Goal: Transaction & Acquisition: Purchase product/service

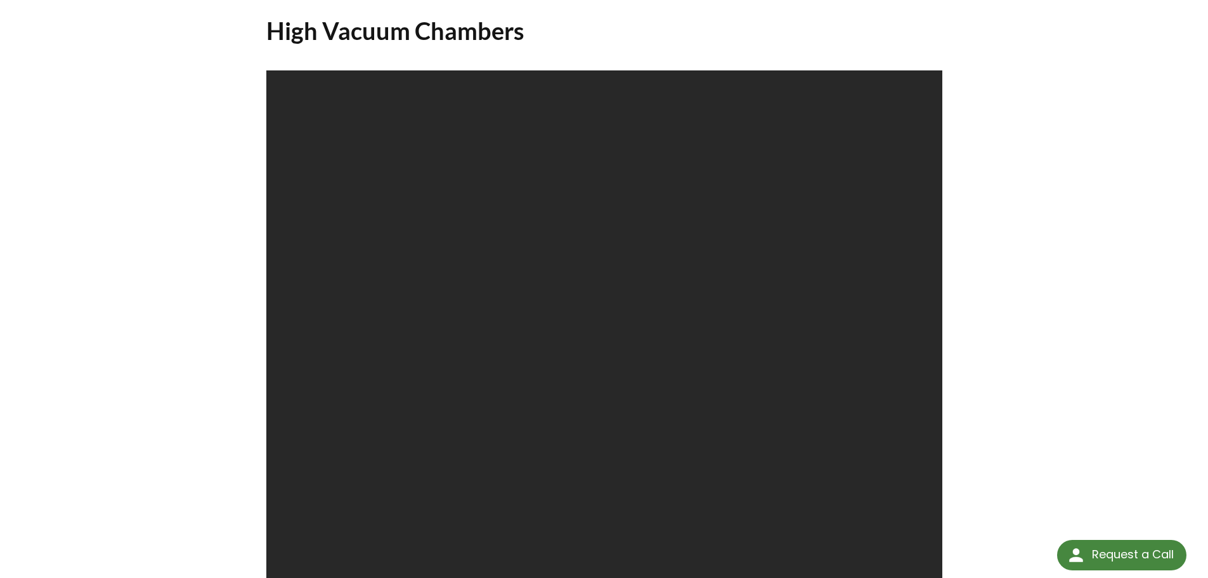
scroll to position [75, 0]
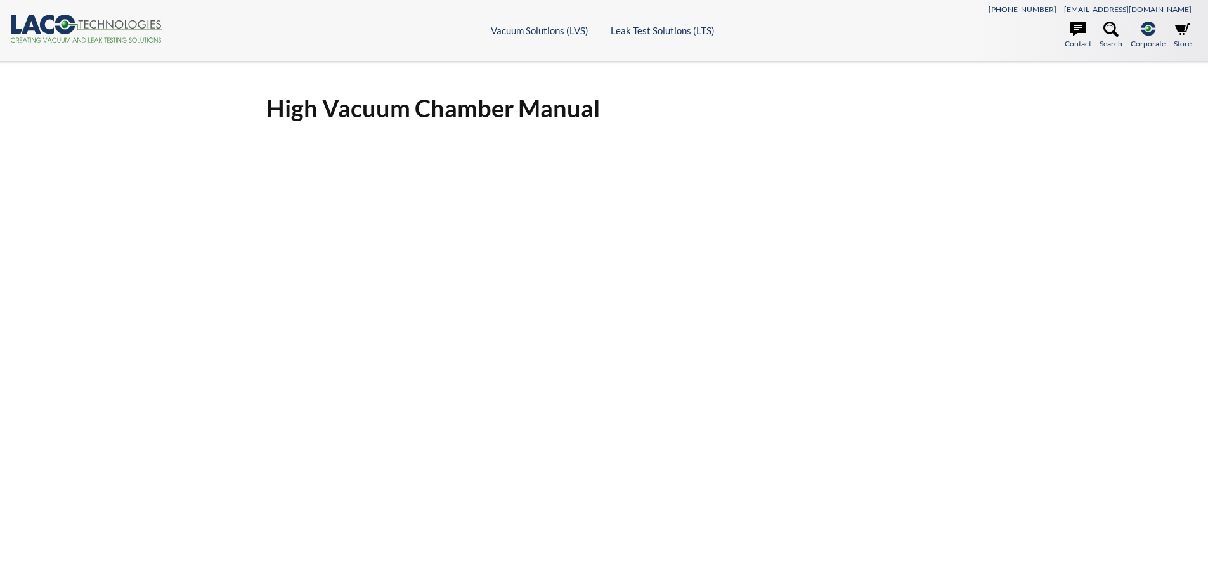
select select "Language Translate Widget"
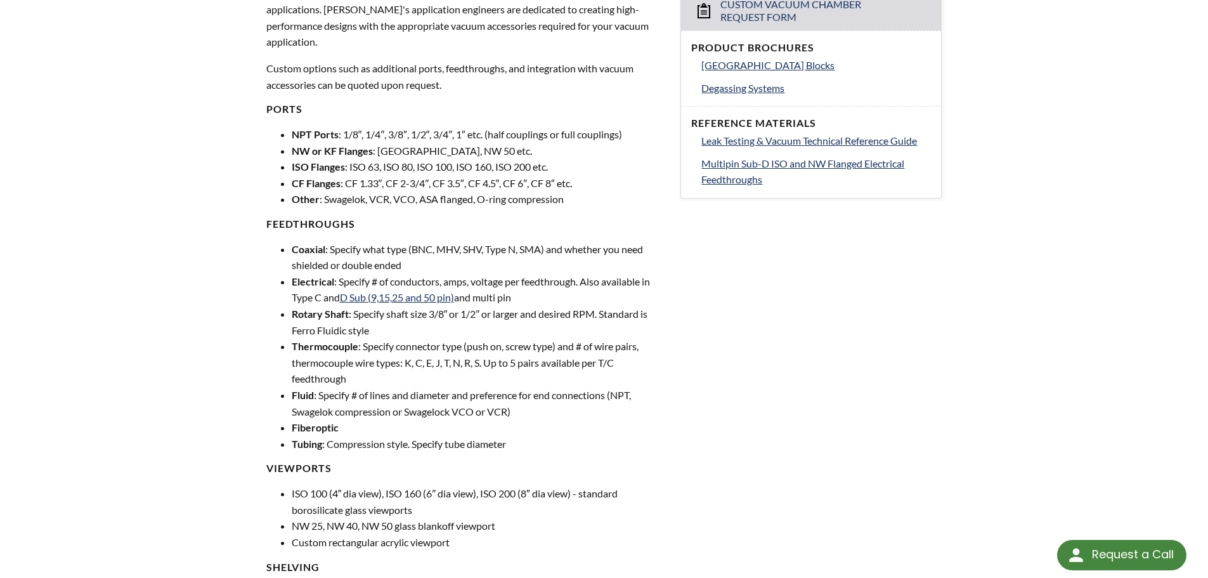
select select "Language Translate Widget"
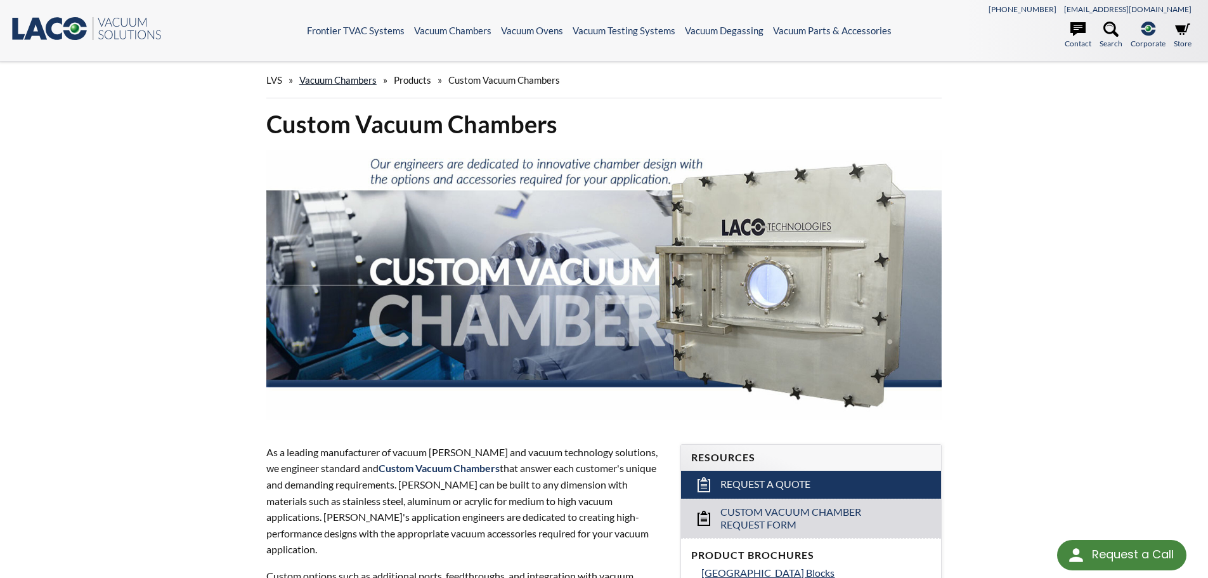
click at [341, 74] on link "Vacuum Chambers" at bounding box center [337, 79] width 77 height 11
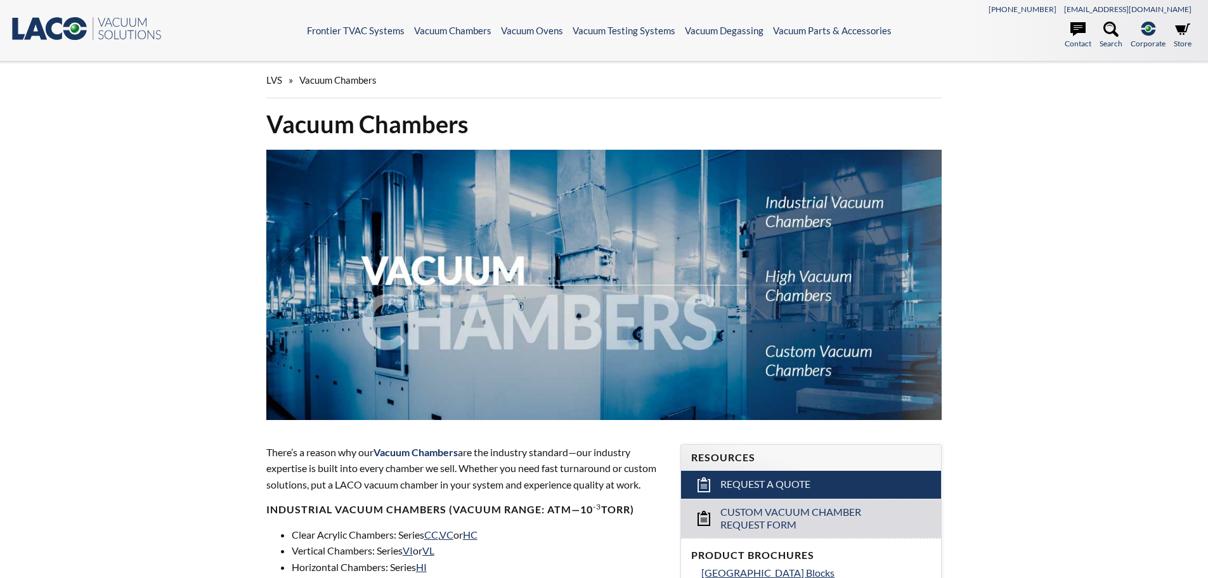
select select "Language Translate Widget"
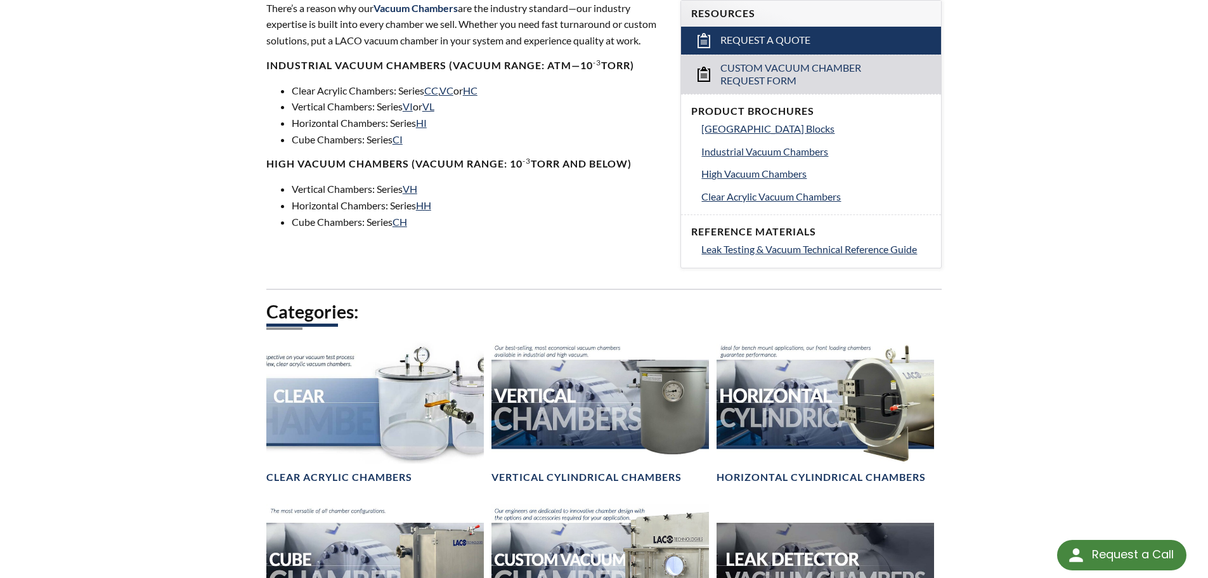
scroll to position [444, 0]
click at [429, 203] on link "HH" at bounding box center [423, 204] width 15 height 12
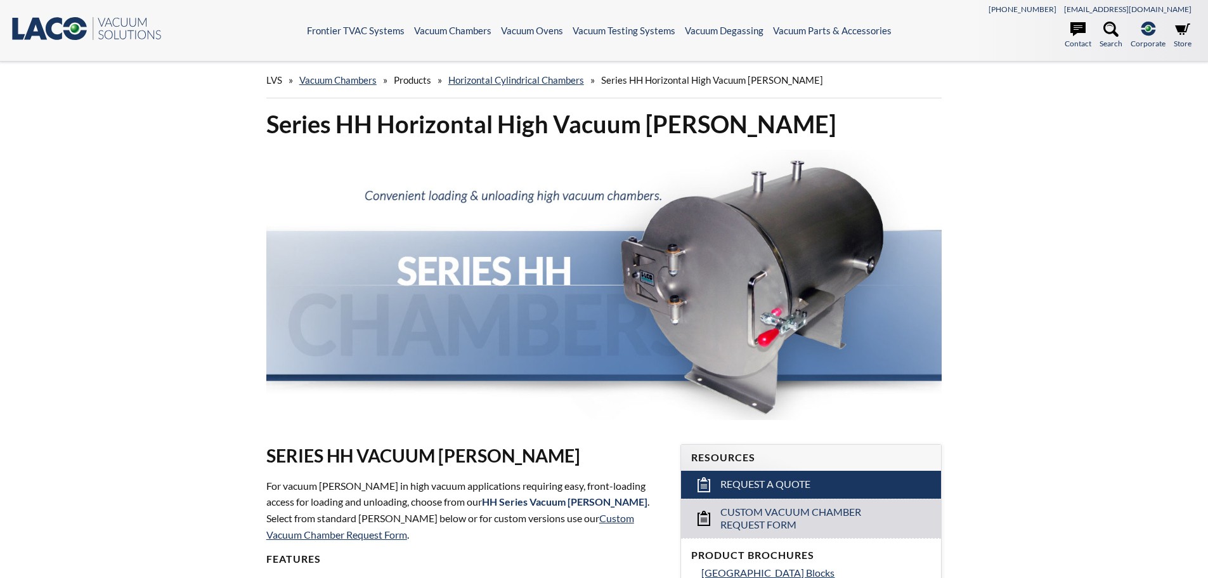
select select "Language Translate Widget"
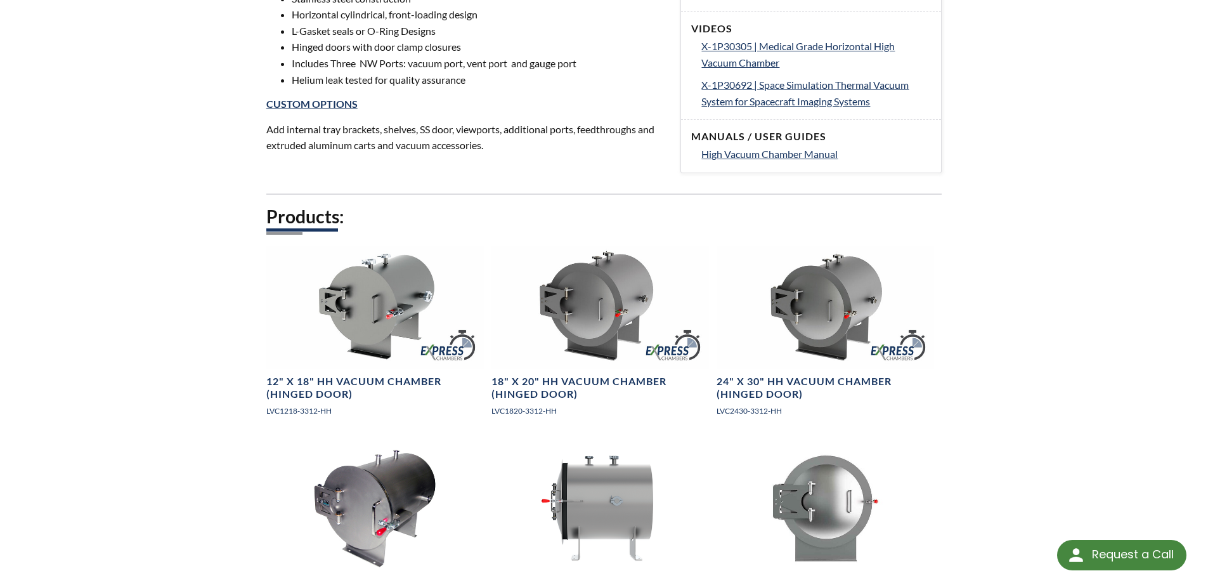
scroll to position [634, 0]
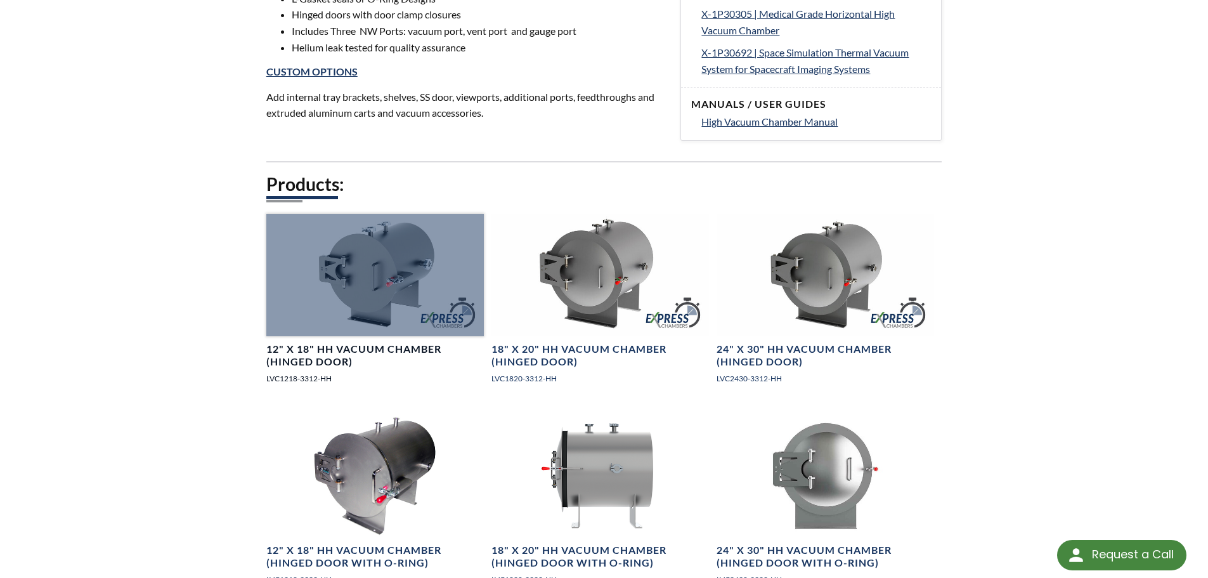
click at [384, 273] on div at bounding box center [374, 275] width 217 height 122
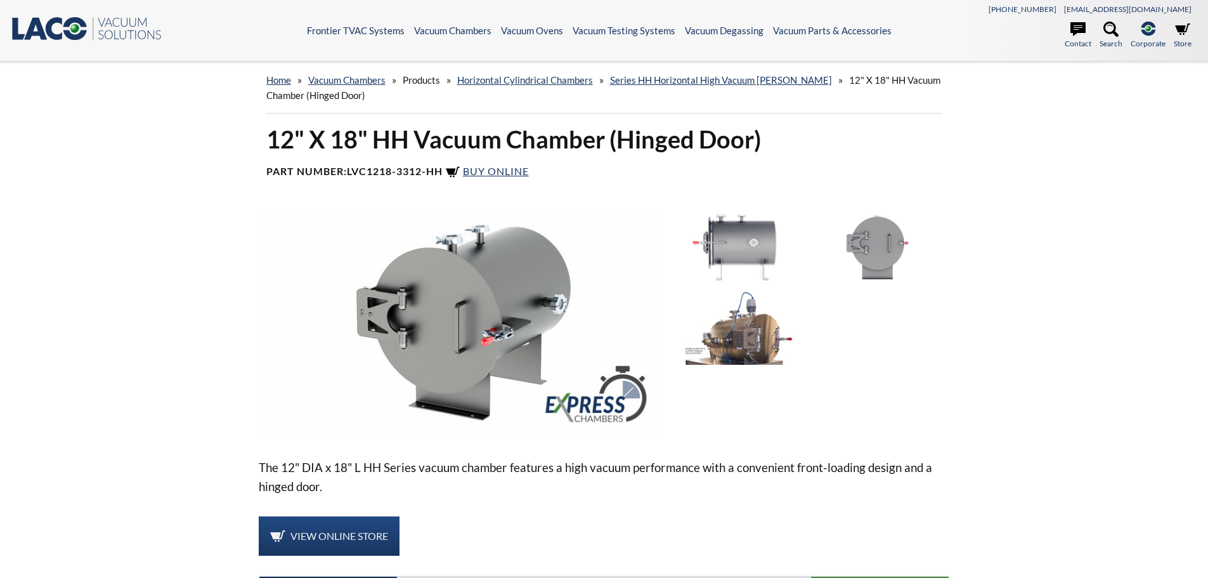
select select "Language Translate Widget"
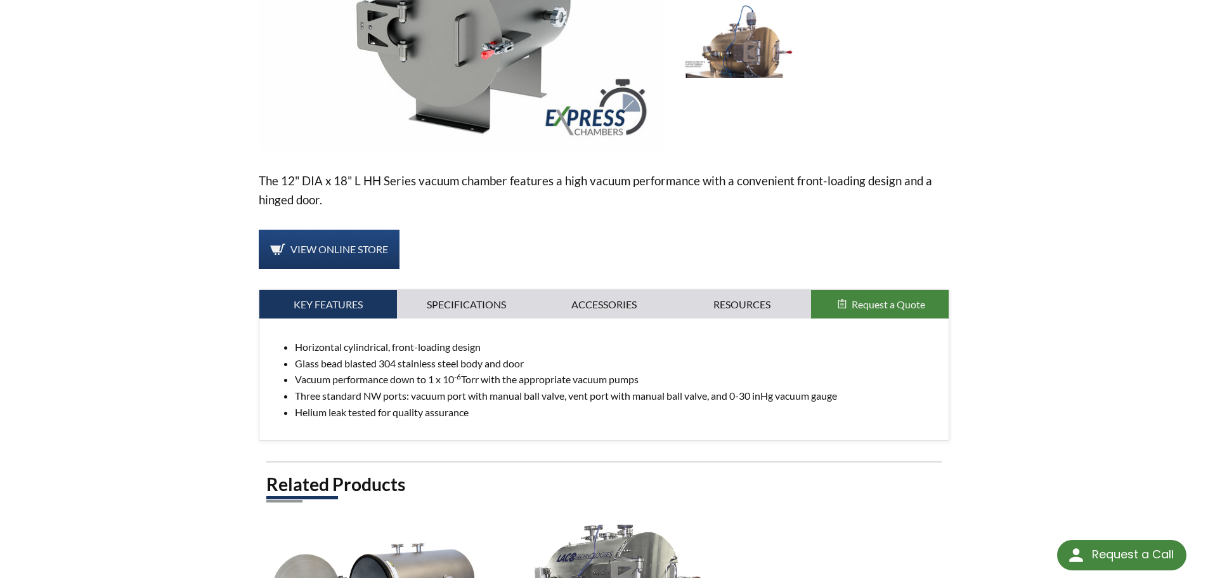
scroll to position [190, 0]
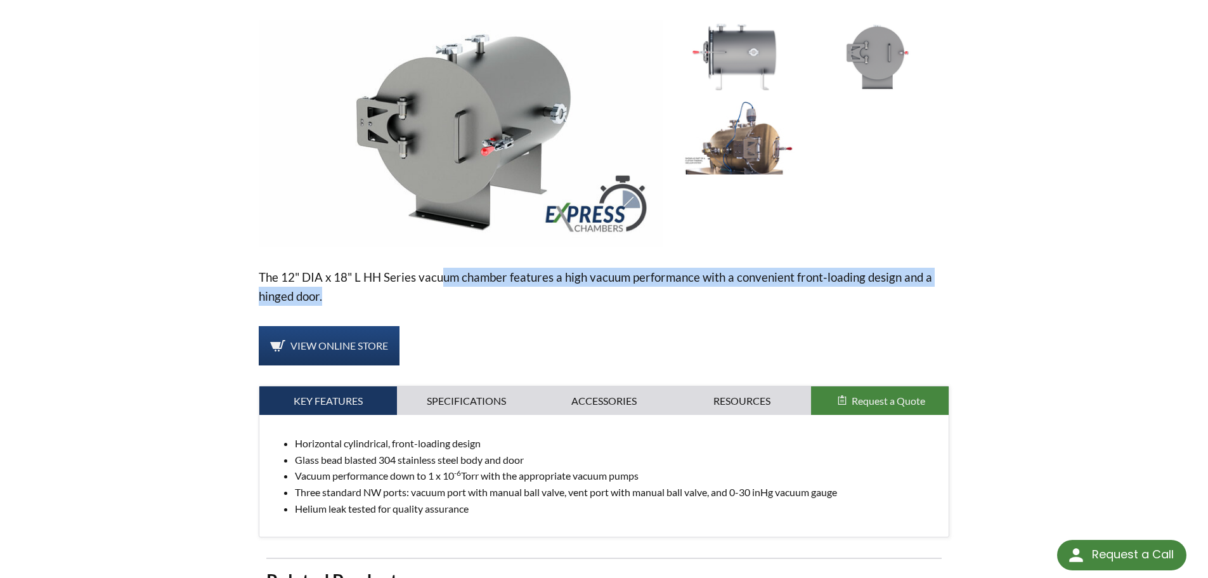
drag, startPoint x: 444, startPoint y: 273, endPoint x: 946, endPoint y: 290, distance: 502.4
click at [946, 290] on p "The 12" DIA x 18" L HH Series vacuum chamber features a high vacuum performance…" at bounding box center [604, 287] width 691 height 38
click at [527, 113] on img at bounding box center [461, 133] width 404 height 227
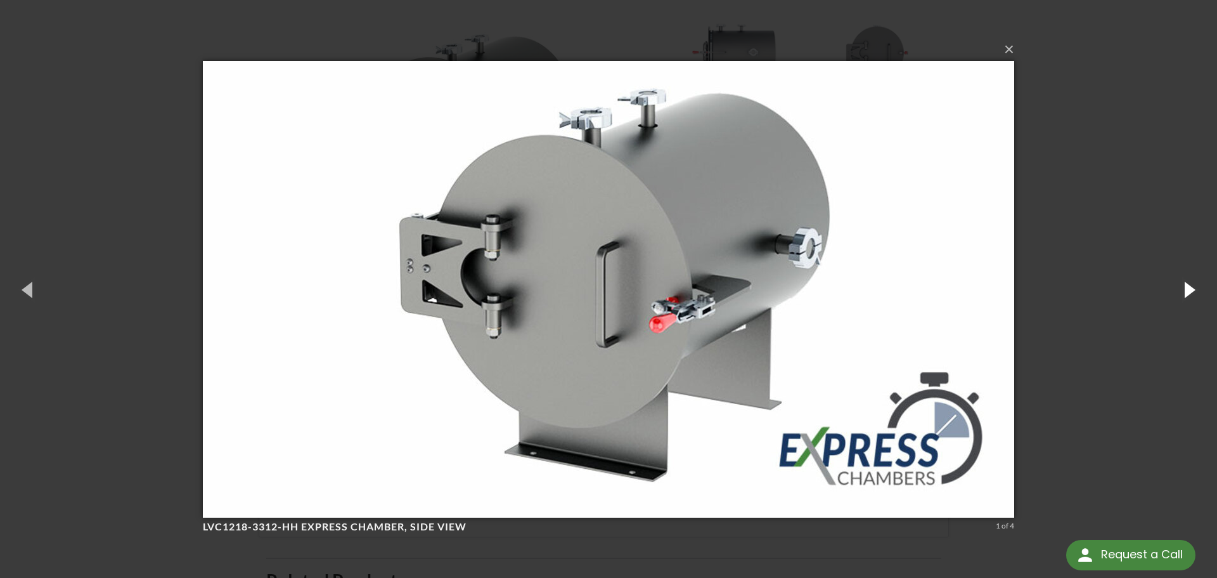
click at [1194, 292] on button "button" at bounding box center [1188, 289] width 57 height 70
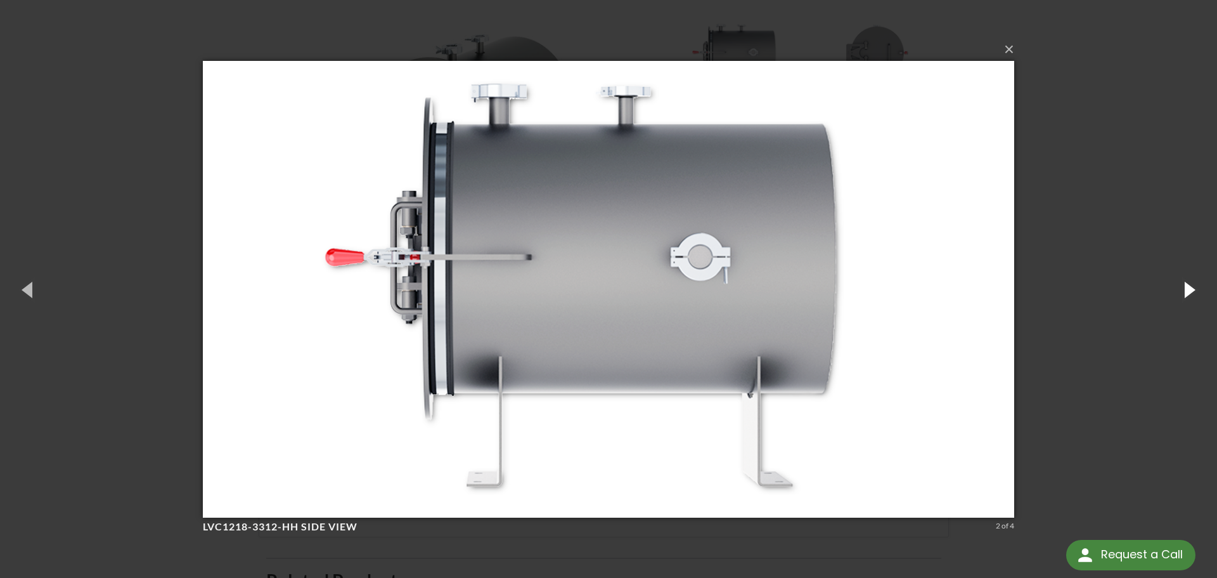
click at [1194, 292] on button "button" at bounding box center [1188, 289] width 57 height 70
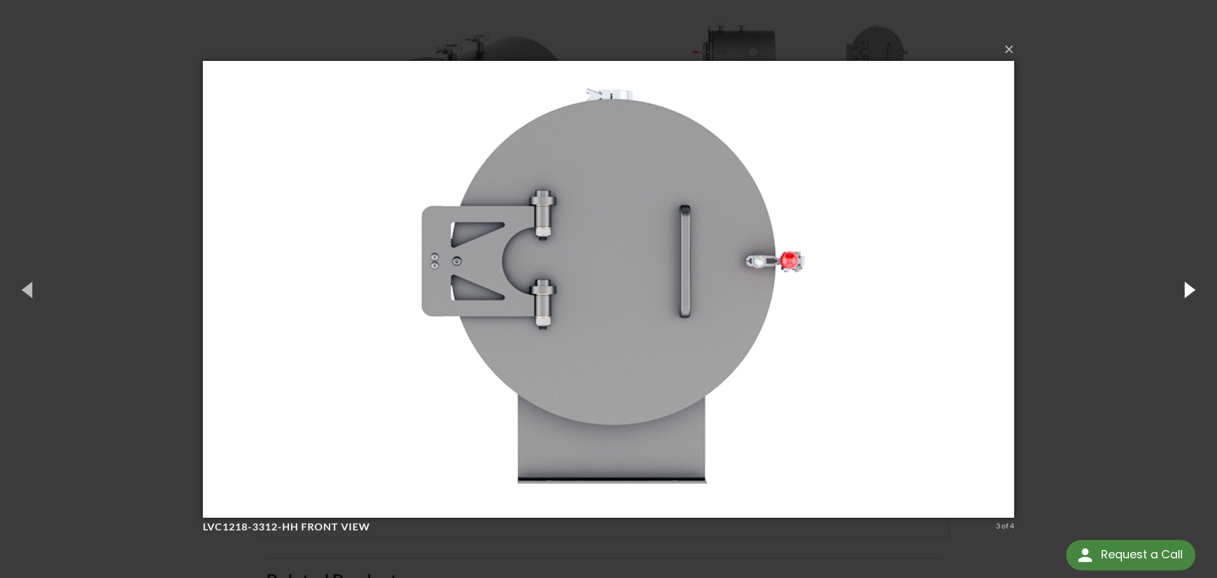
click at [1194, 292] on button "button" at bounding box center [1188, 289] width 57 height 70
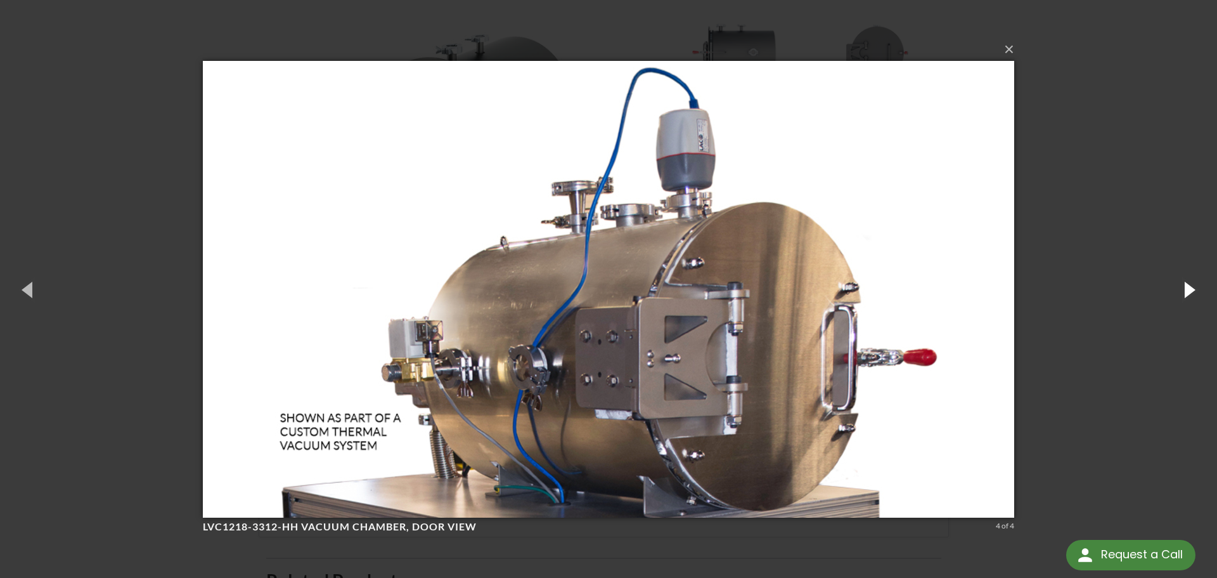
click at [1194, 292] on button "button" at bounding box center [1188, 289] width 57 height 70
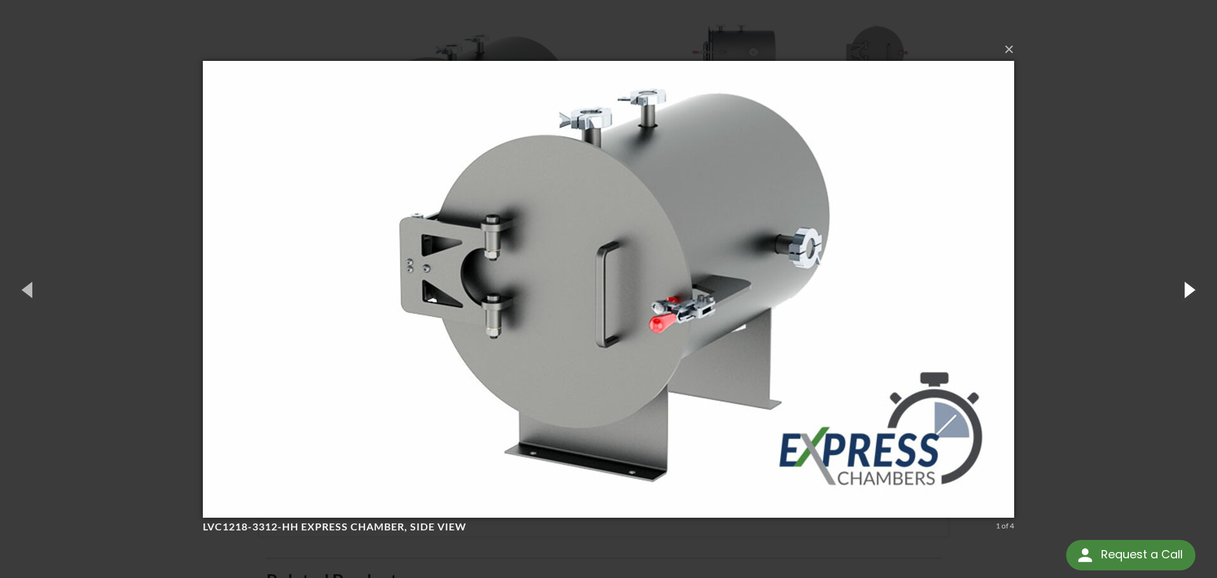
click at [1194, 292] on button "button" at bounding box center [1188, 289] width 57 height 70
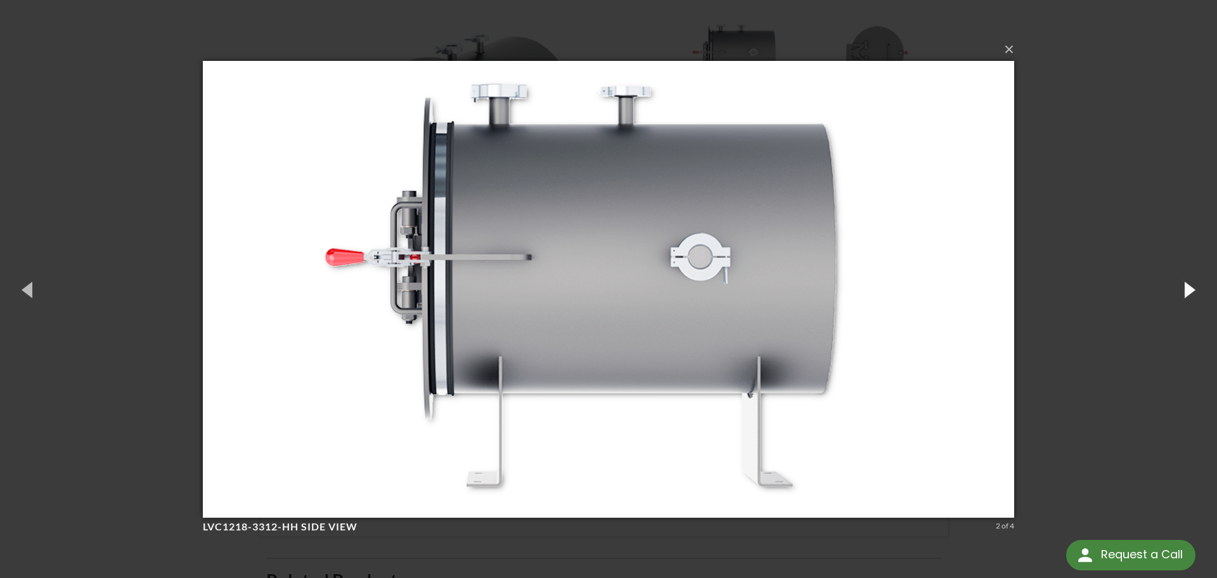
click at [1194, 292] on button "button" at bounding box center [1188, 289] width 57 height 70
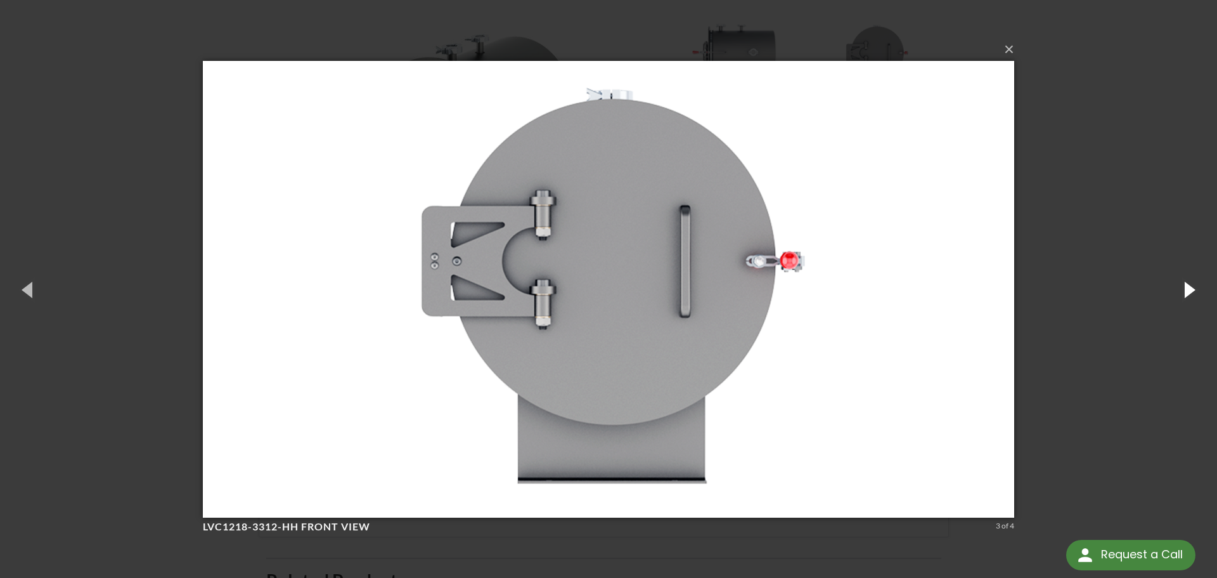
click at [1194, 292] on button "button" at bounding box center [1188, 289] width 57 height 70
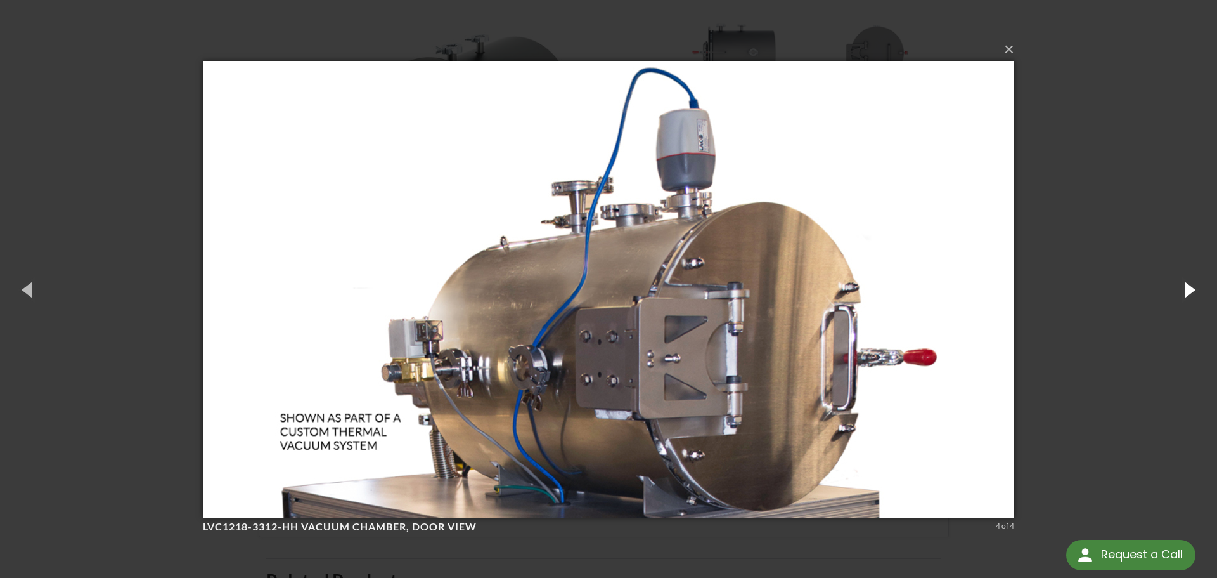
click at [1194, 292] on button "button" at bounding box center [1188, 289] width 57 height 70
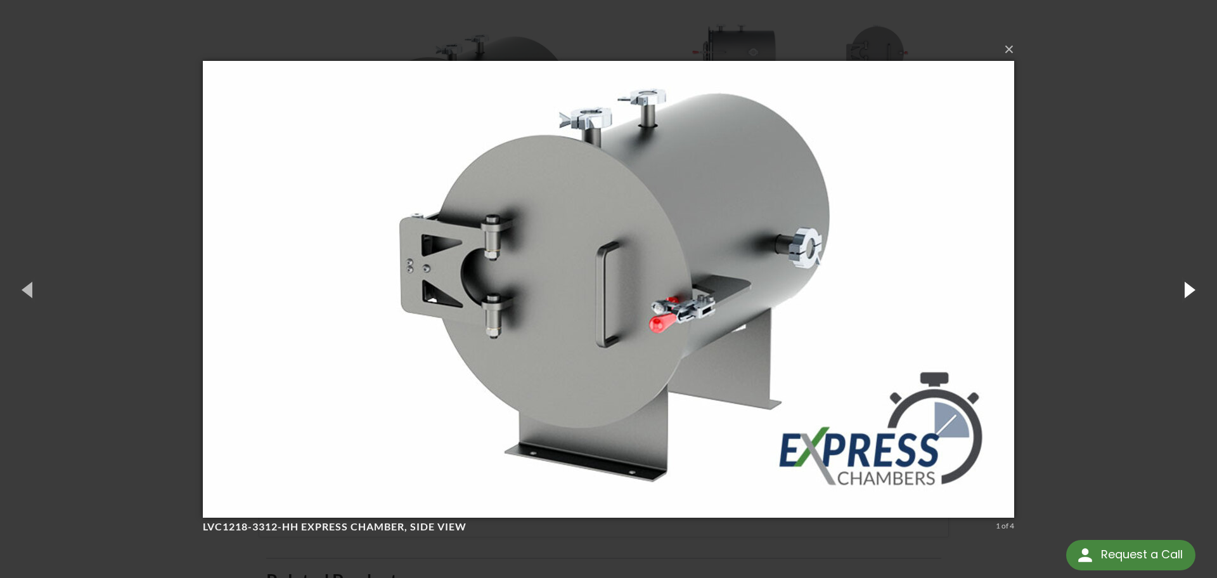
click at [1194, 294] on button "button" at bounding box center [1188, 289] width 57 height 70
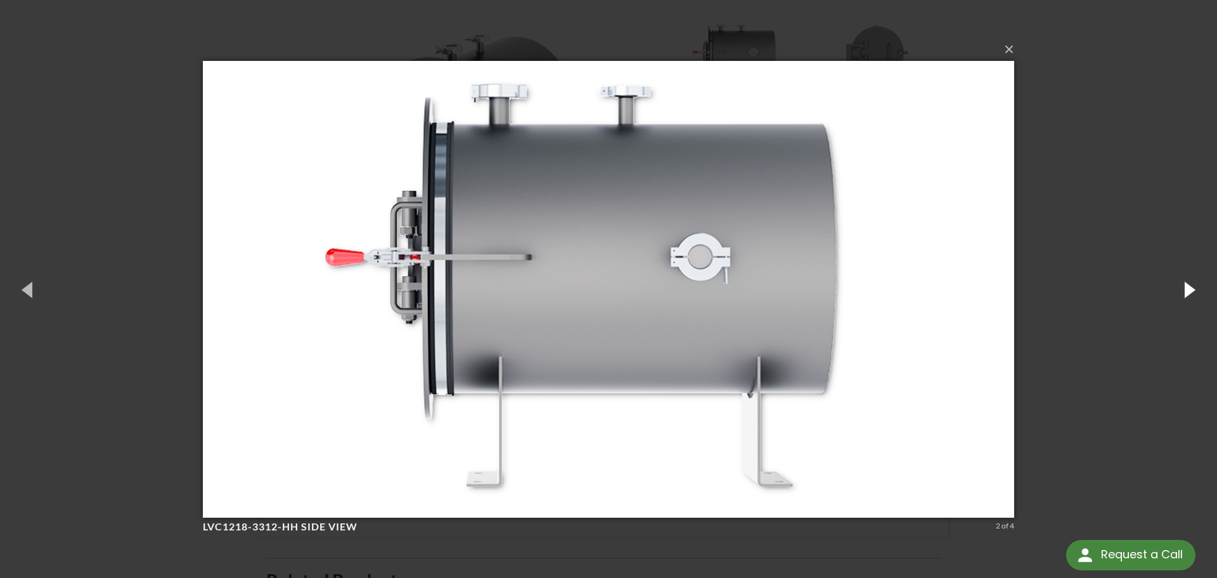
click at [1187, 302] on button "button" at bounding box center [1188, 289] width 57 height 70
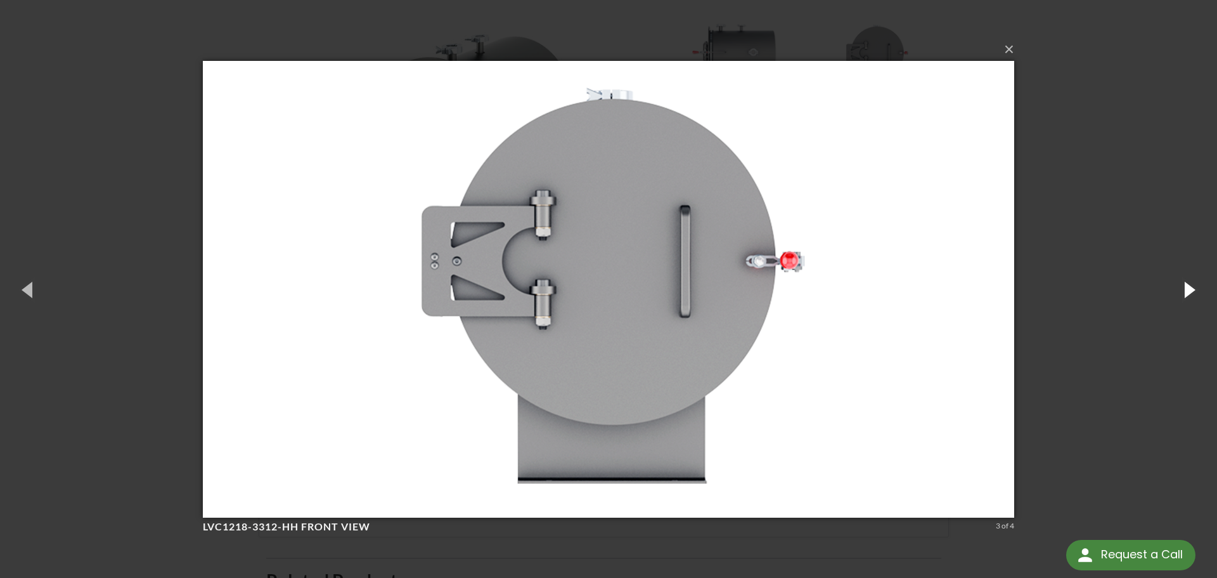
click at [1186, 304] on button "button" at bounding box center [1188, 289] width 57 height 70
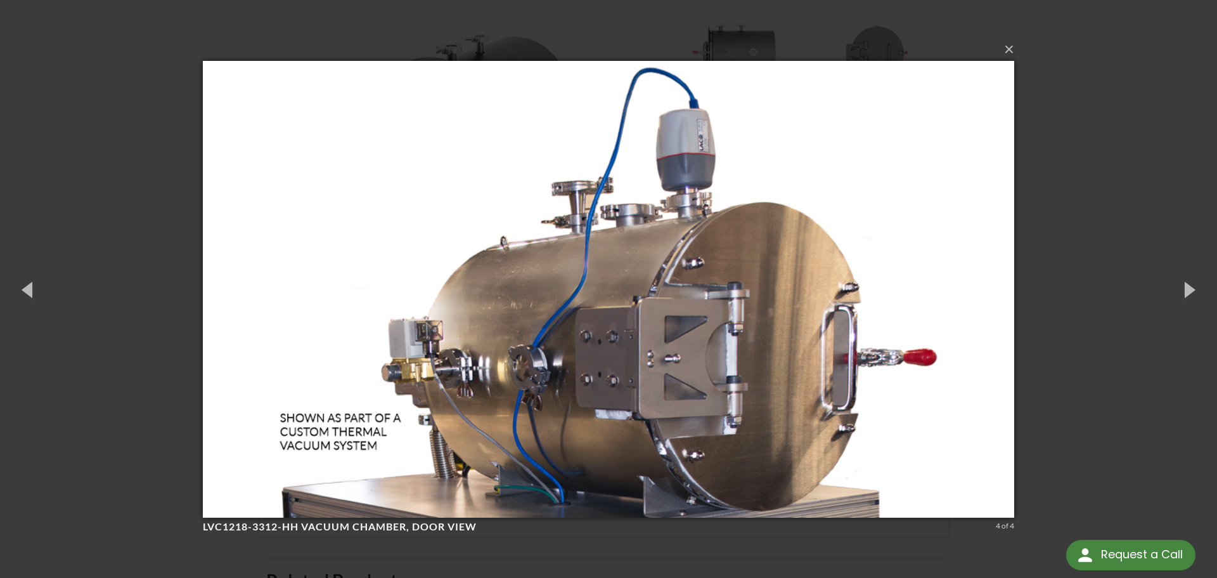
click at [731, 304] on img at bounding box center [608, 289] width 811 height 507
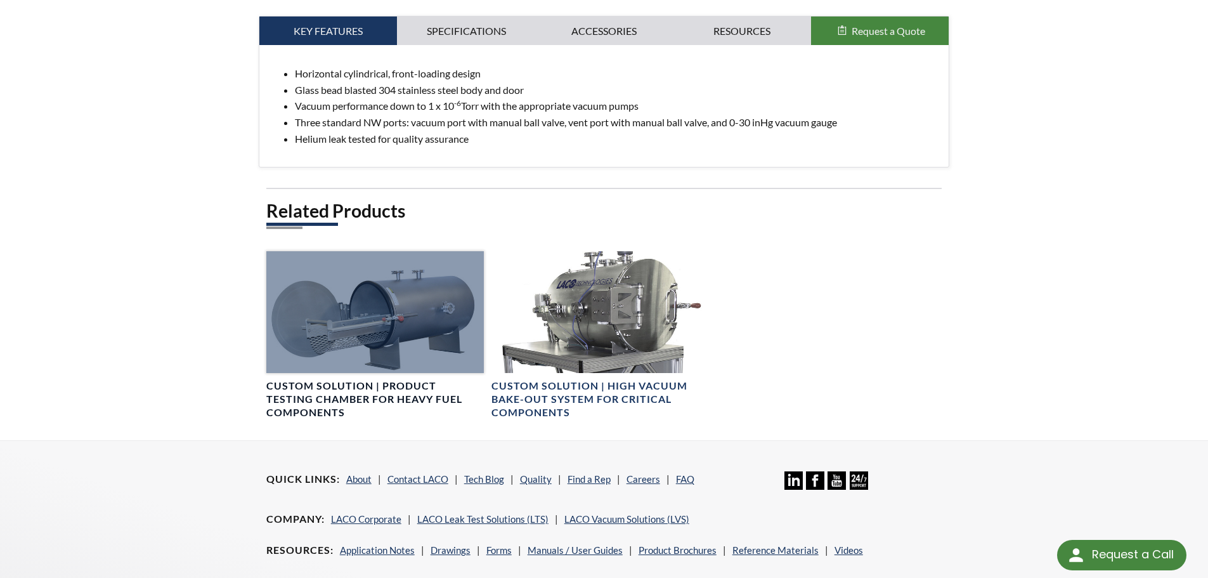
scroll to position [571, 0]
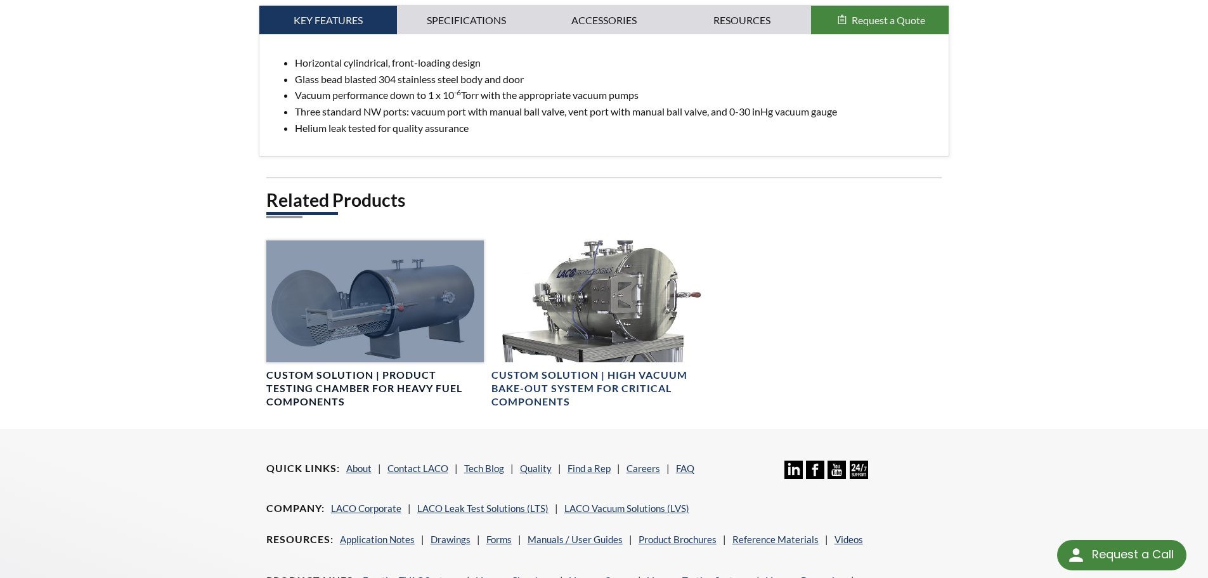
click at [422, 326] on div at bounding box center [374, 301] width 217 height 122
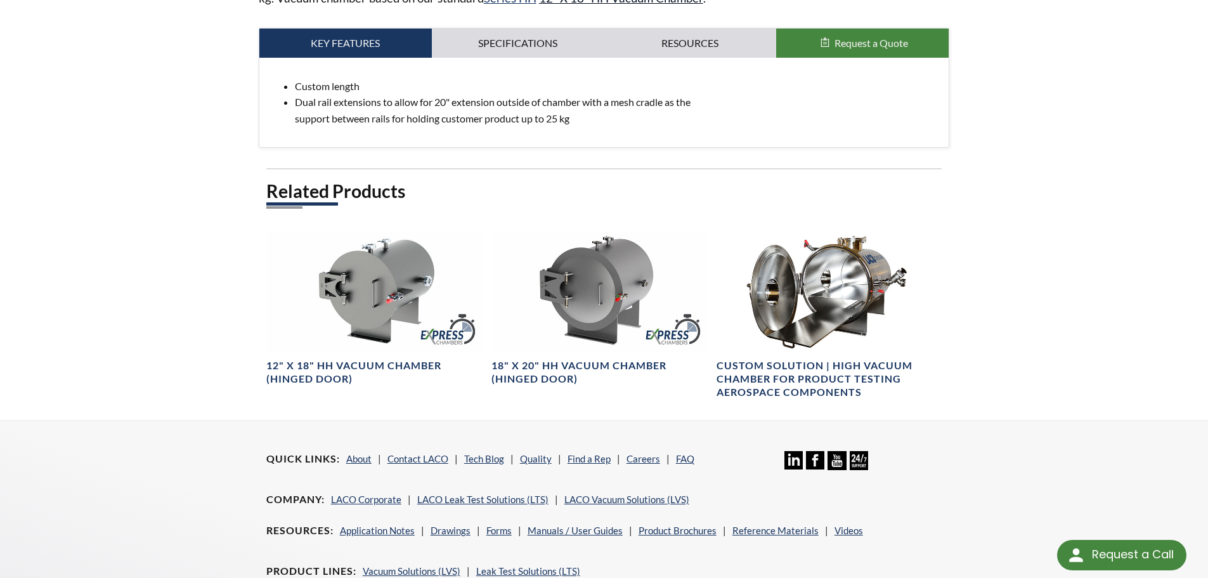
scroll to position [571, 0]
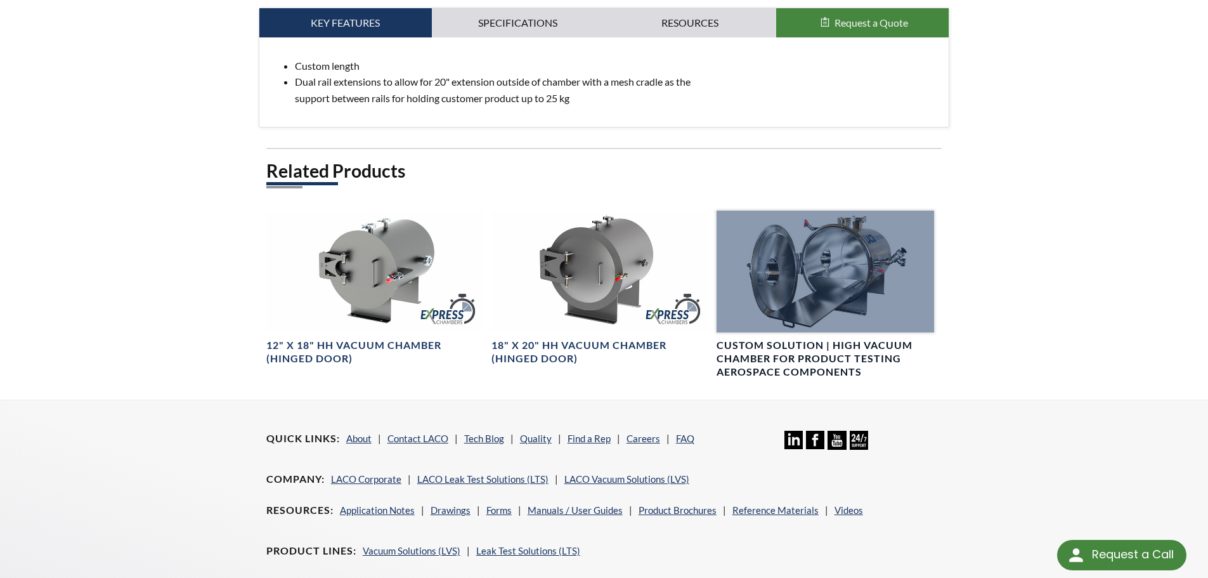
click at [766, 365] on h4 "Custom Solution | High Vacuum Chamber for Product Testing Aerospace Components" at bounding box center [824, 358] width 217 height 39
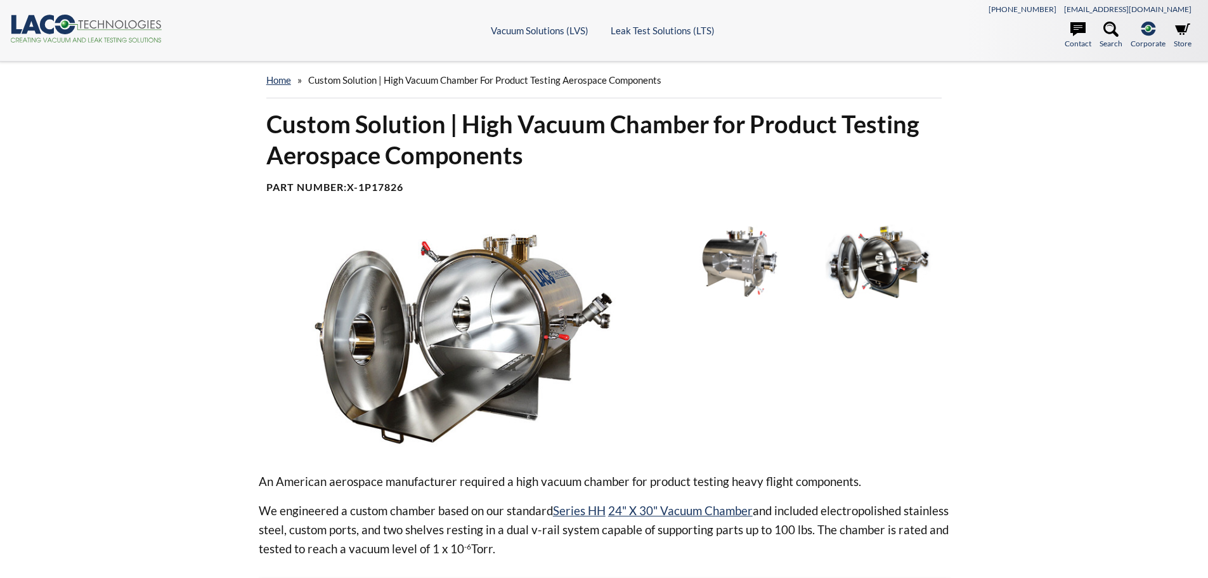
select select "Language Translate Widget"
click at [734, 238] on img at bounding box center [739, 261] width 132 height 74
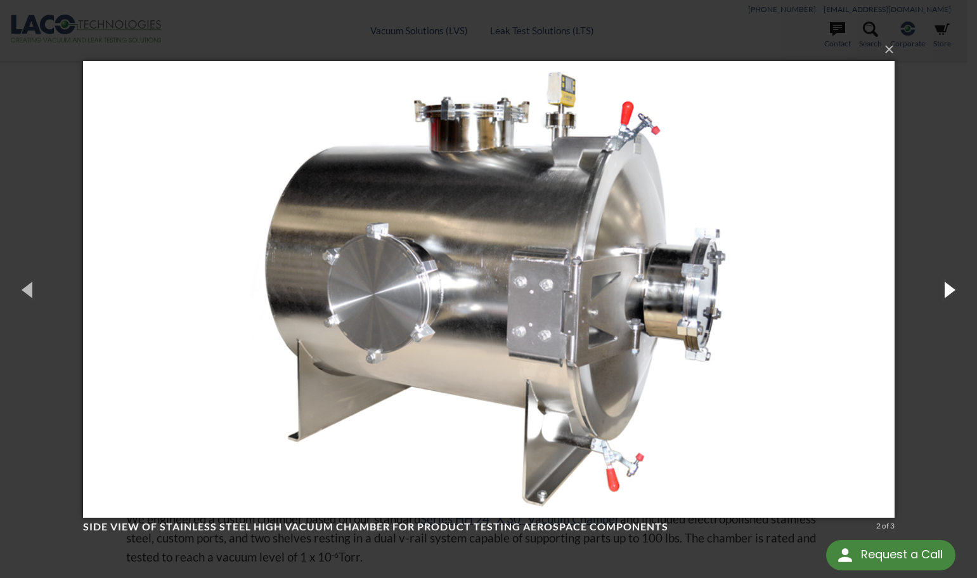
click at [944, 282] on button "button" at bounding box center [948, 289] width 57 height 70
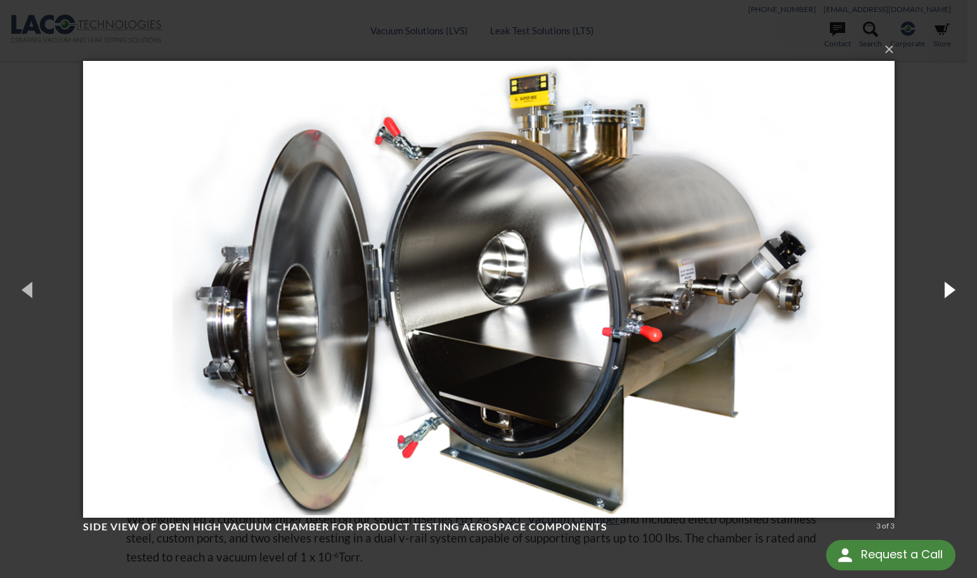
click at [945, 283] on button "button" at bounding box center [948, 289] width 57 height 70
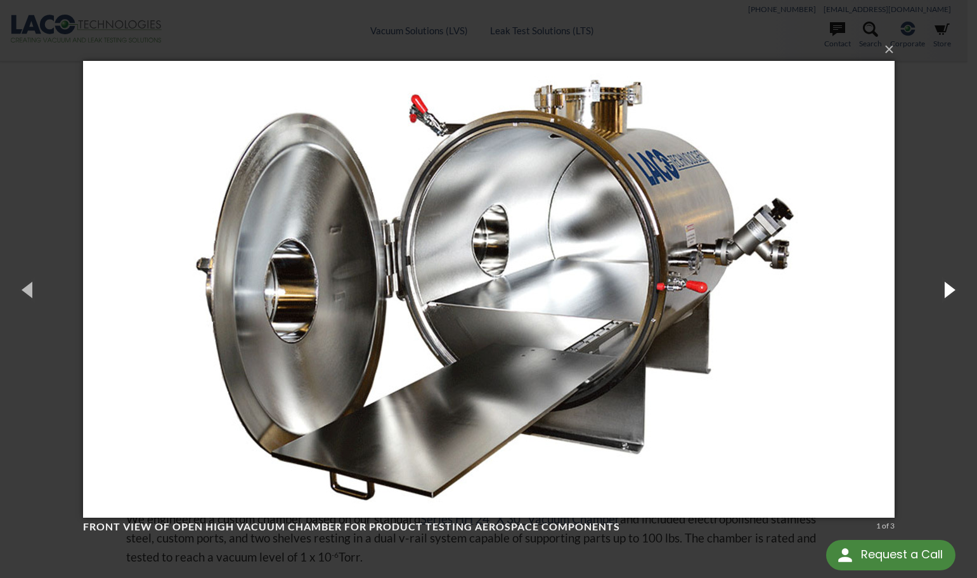
click at [945, 283] on button "button" at bounding box center [948, 289] width 57 height 70
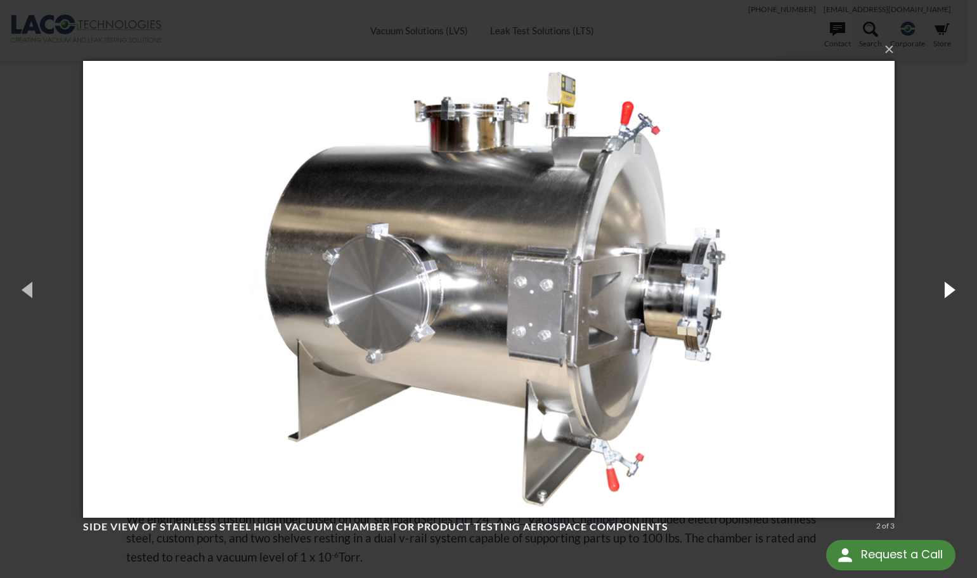
click at [945, 283] on button "button" at bounding box center [948, 289] width 57 height 70
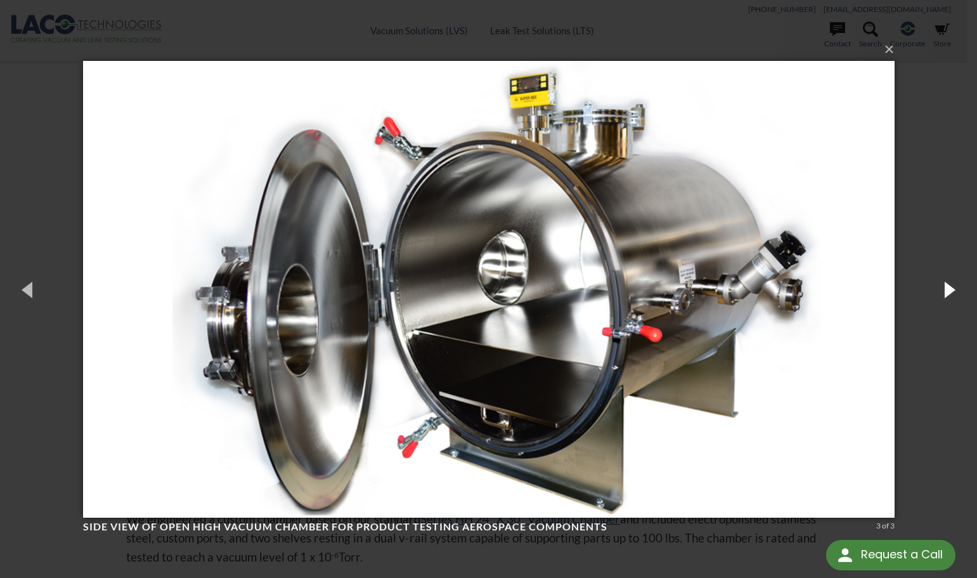
click at [945, 283] on button "button" at bounding box center [948, 289] width 57 height 70
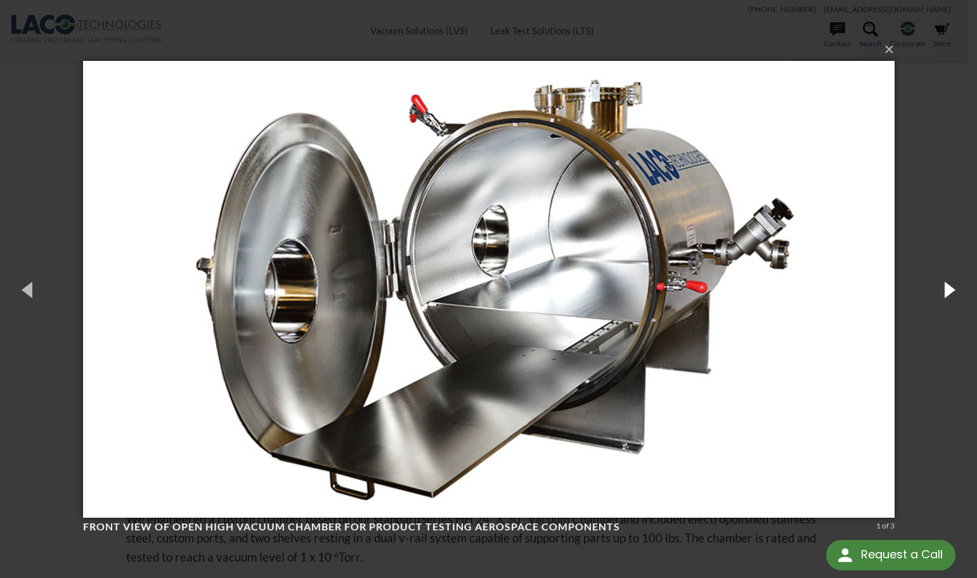
click at [945, 283] on button "button" at bounding box center [948, 289] width 57 height 70
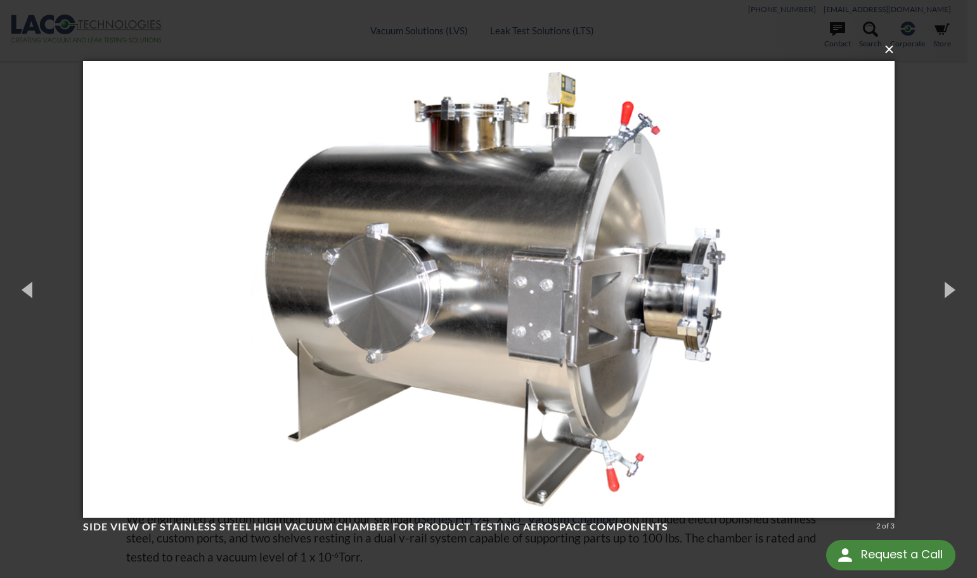
click at [889, 53] on button "×" at bounding box center [492, 50] width 811 height 28
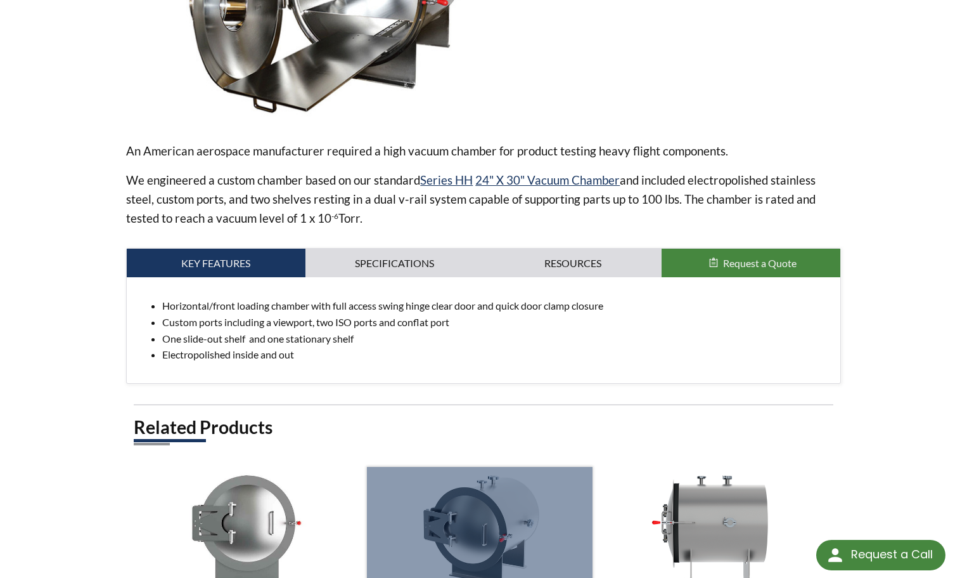
scroll to position [507, 0]
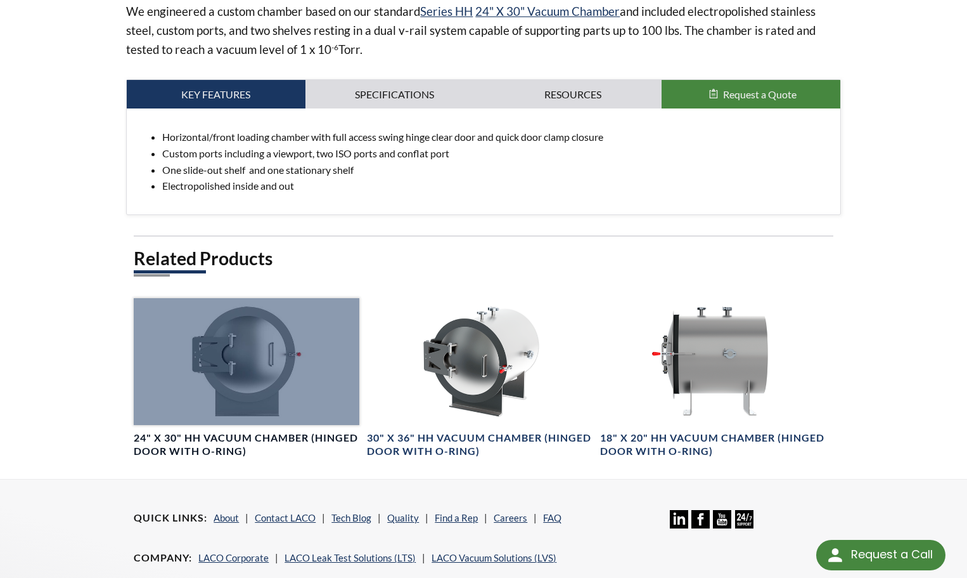
click at [218, 418] on div at bounding box center [247, 361] width 226 height 127
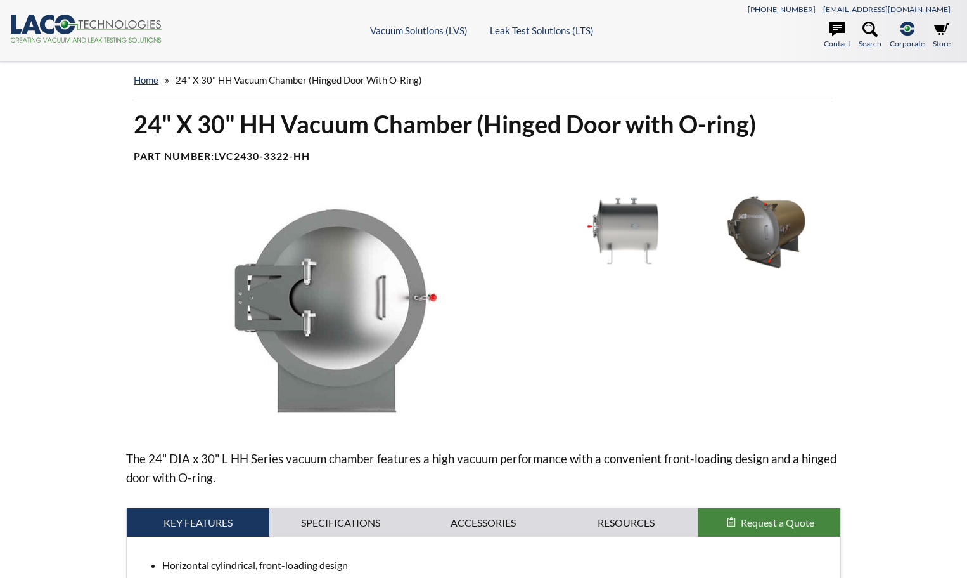
select select "Language Translate Widget"
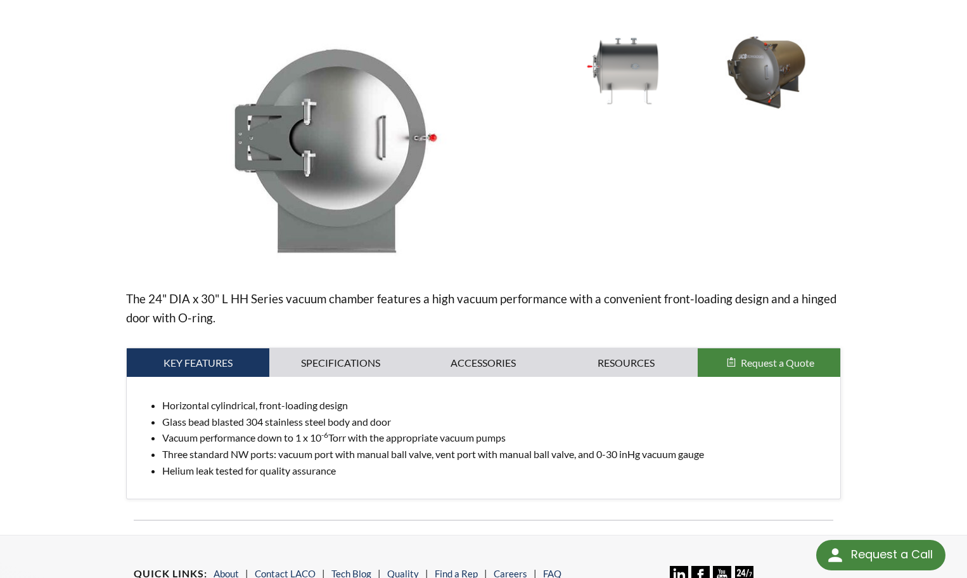
scroll to position [157, 0]
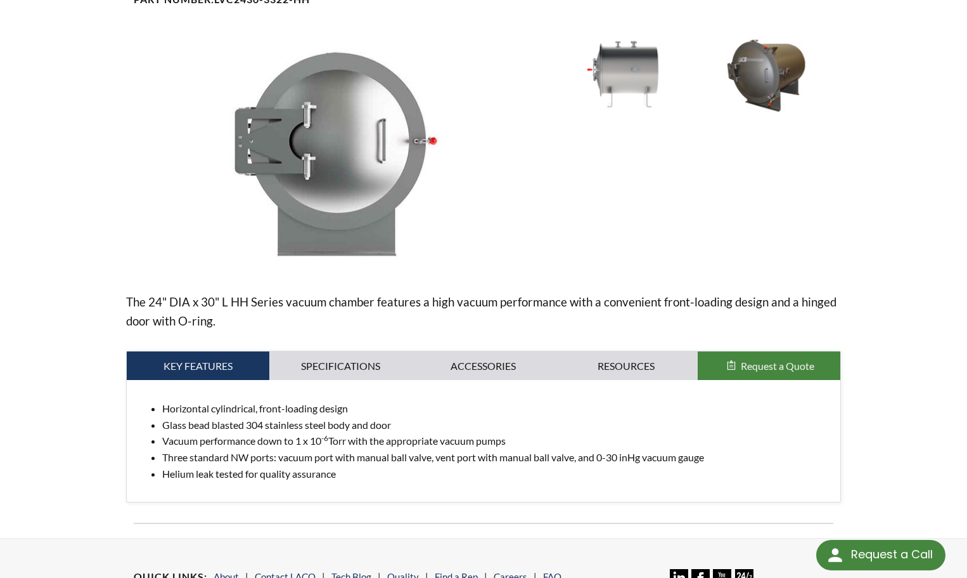
click at [789, 363] on span "Request a Quote" at bounding box center [778, 365] width 74 height 12
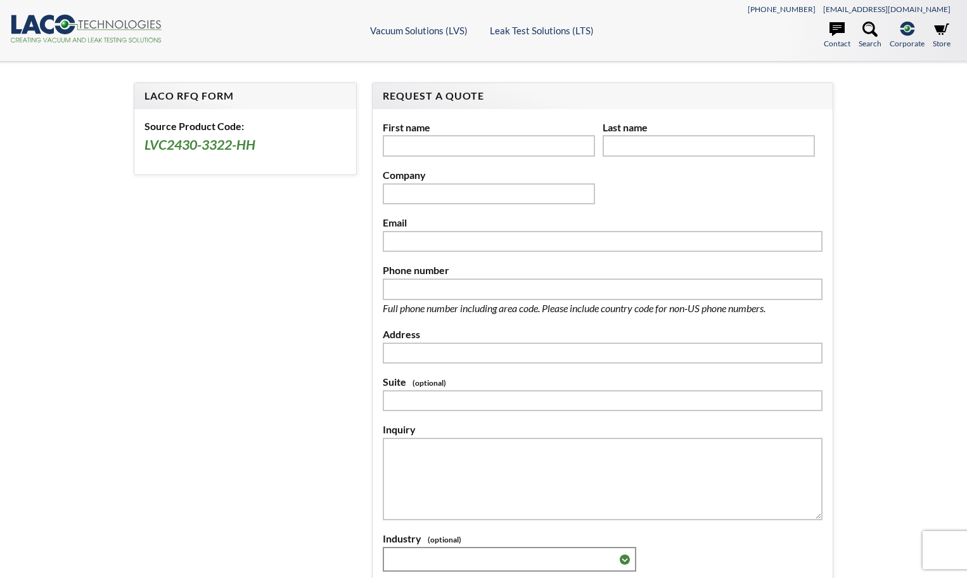
select select "Language Translate Widget"
click at [178, 140] on h3 "LVC2430-3322-HH" at bounding box center [246, 145] width 202 height 18
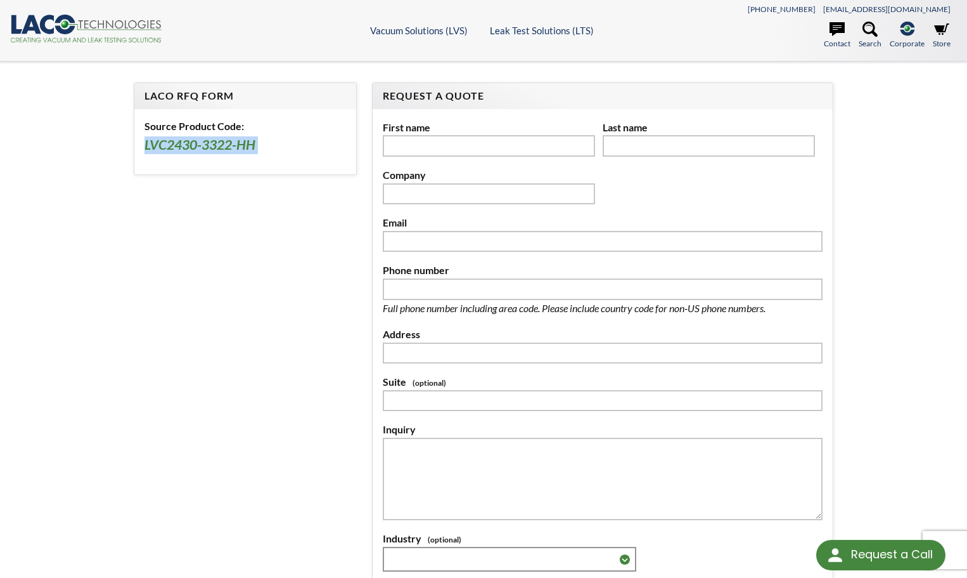
click at [178, 140] on h3 "LVC2430-3322-HH" at bounding box center [246, 145] width 202 height 18
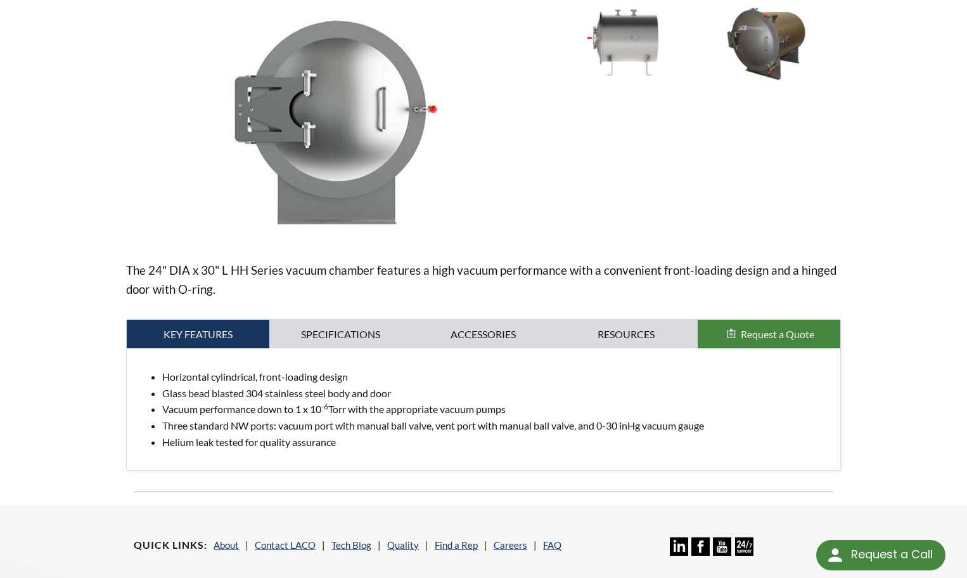
scroll to position [190, 0]
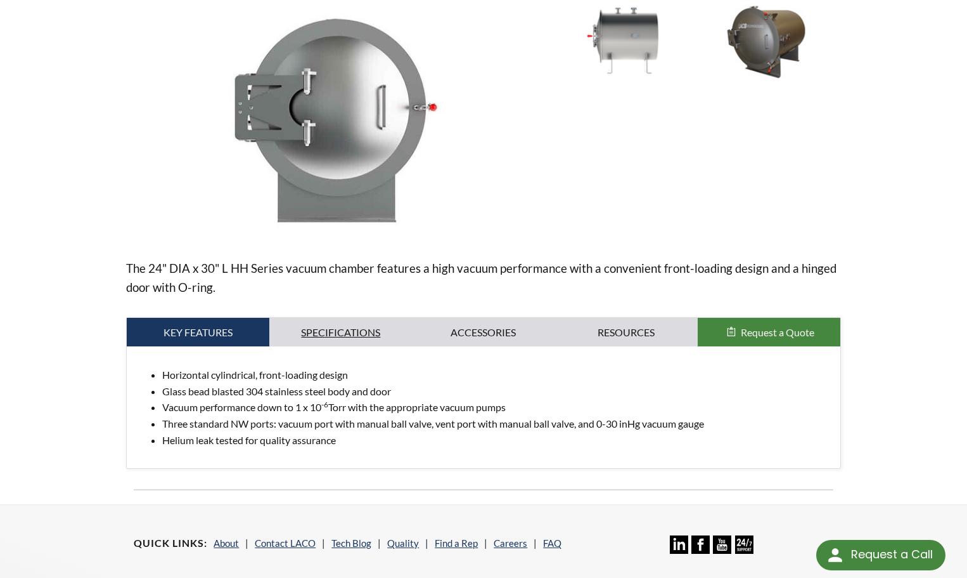
click at [344, 331] on link "Specifications" at bounding box center [340, 332] width 143 height 29
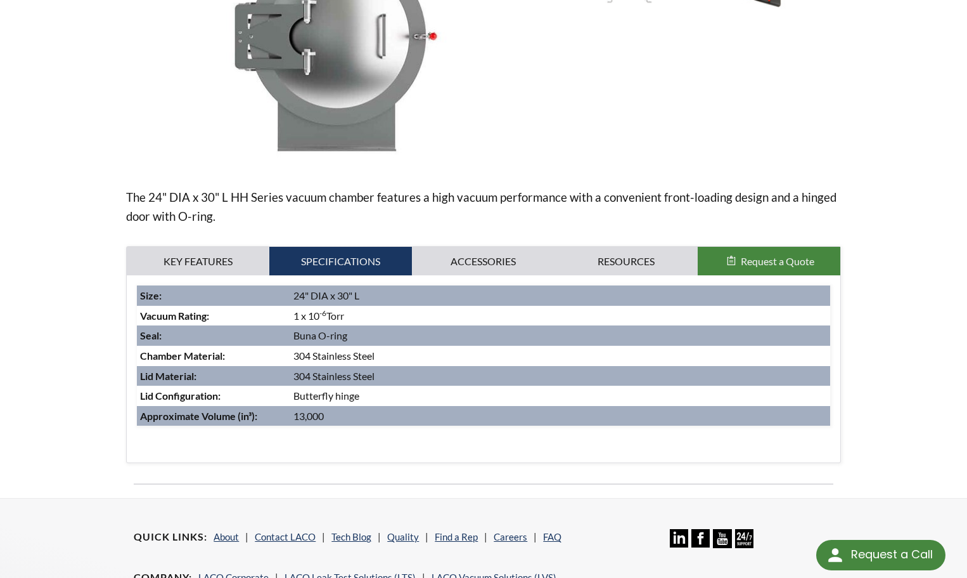
scroll to position [222, 0]
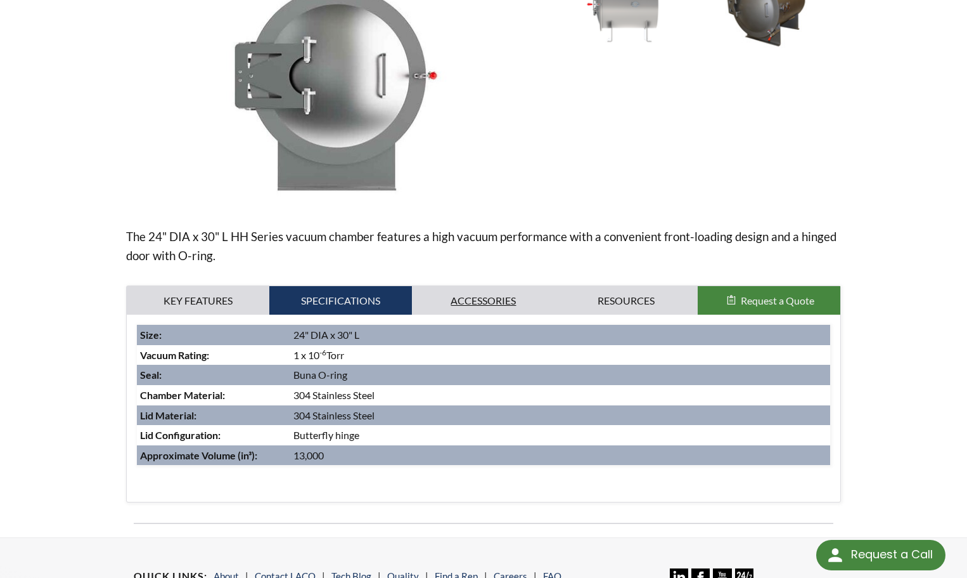
click at [490, 304] on link "Accessories" at bounding box center [483, 300] width 143 height 29
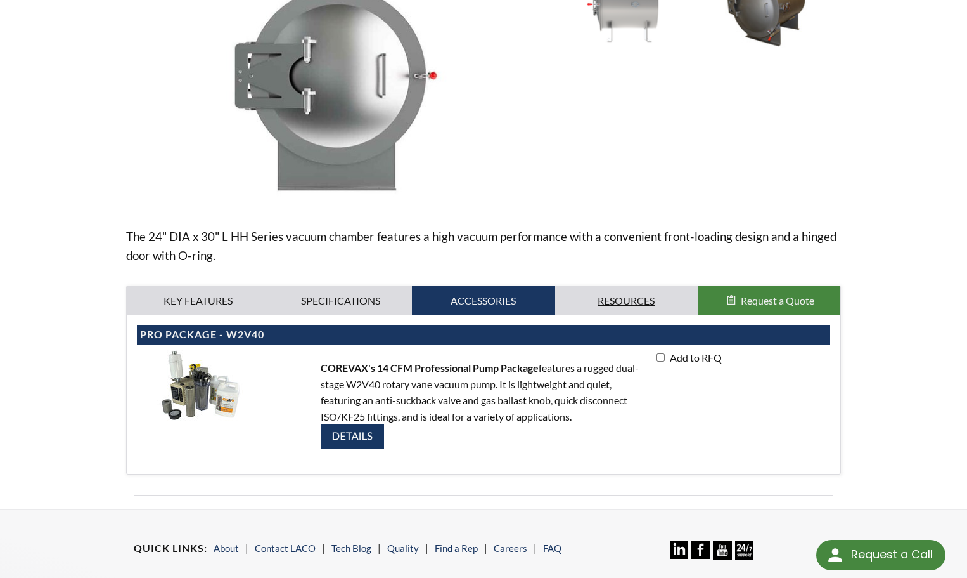
click at [607, 300] on link "Resources" at bounding box center [626, 300] width 143 height 29
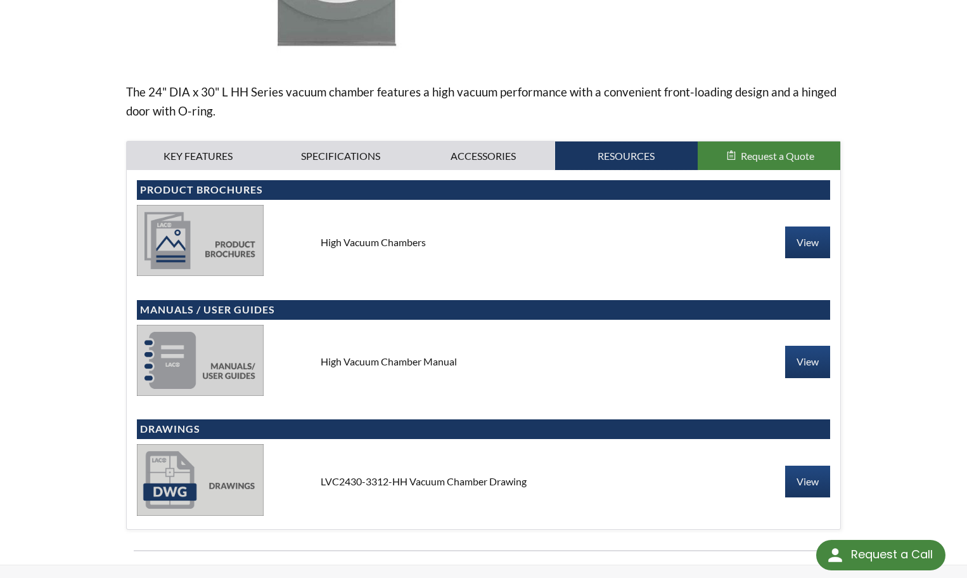
scroll to position [412, 0]
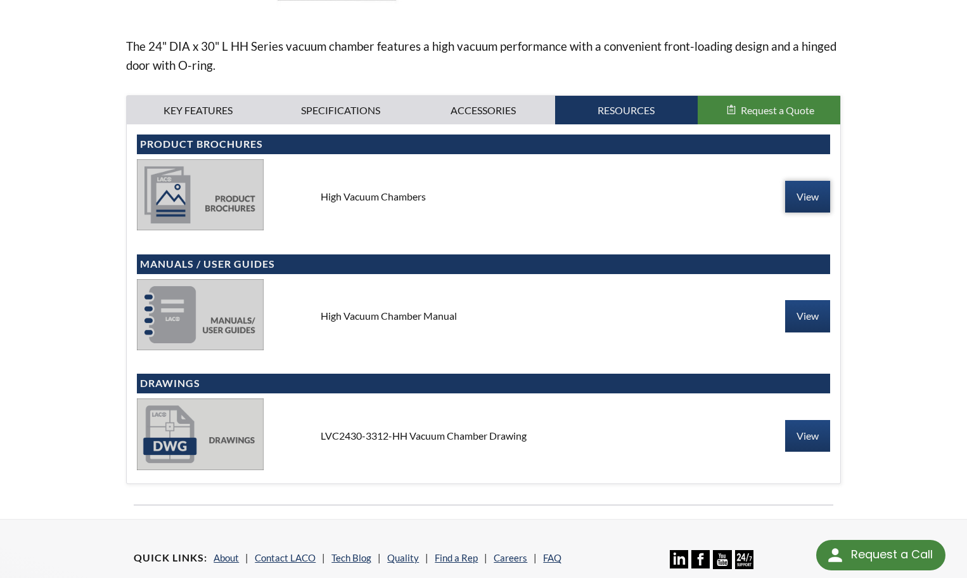
click at [806, 203] on link "View" at bounding box center [807, 197] width 45 height 32
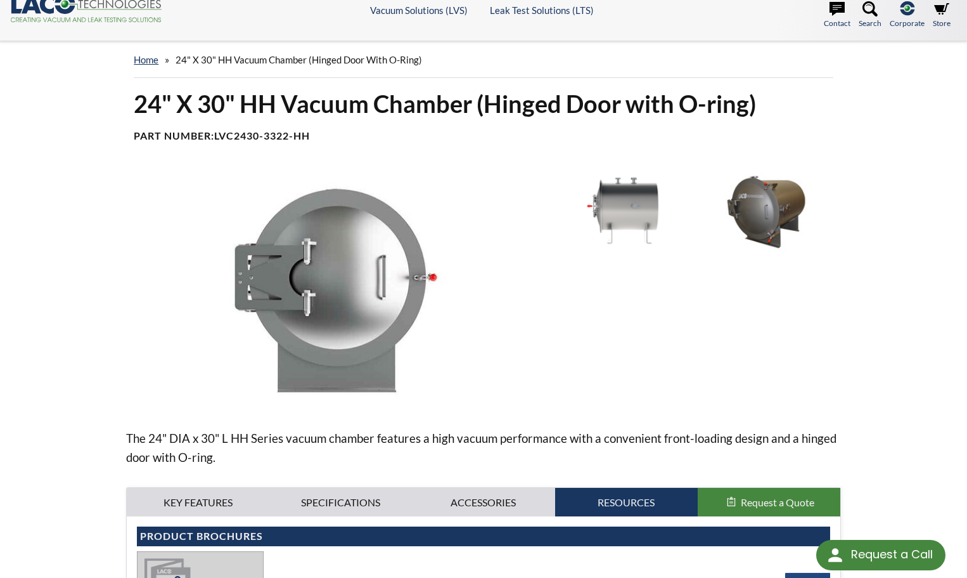
scroll to position [0, 0]
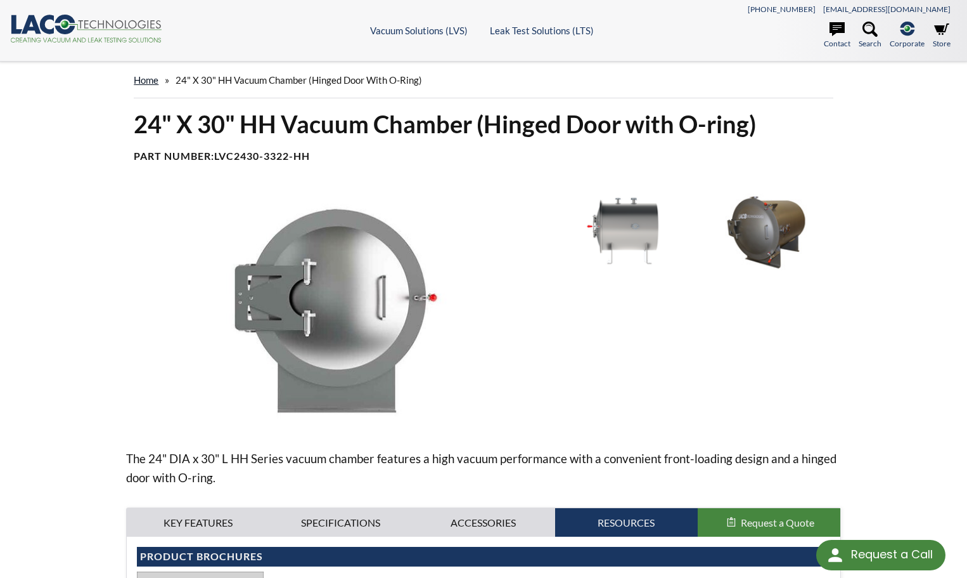
click at [148, 74] on link "home" at bounding box center [146, 79] width 25 height 11
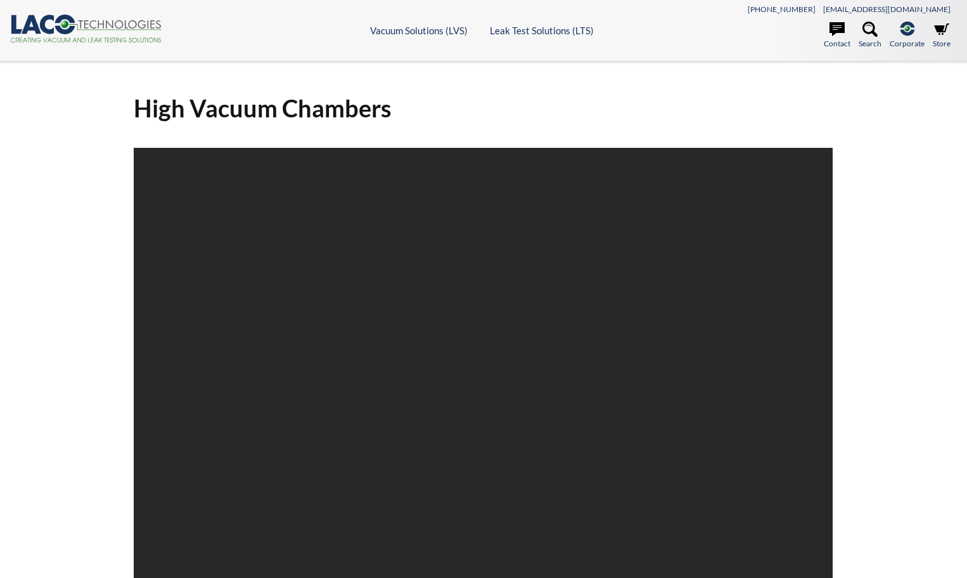
select select "Language Translate Widget"
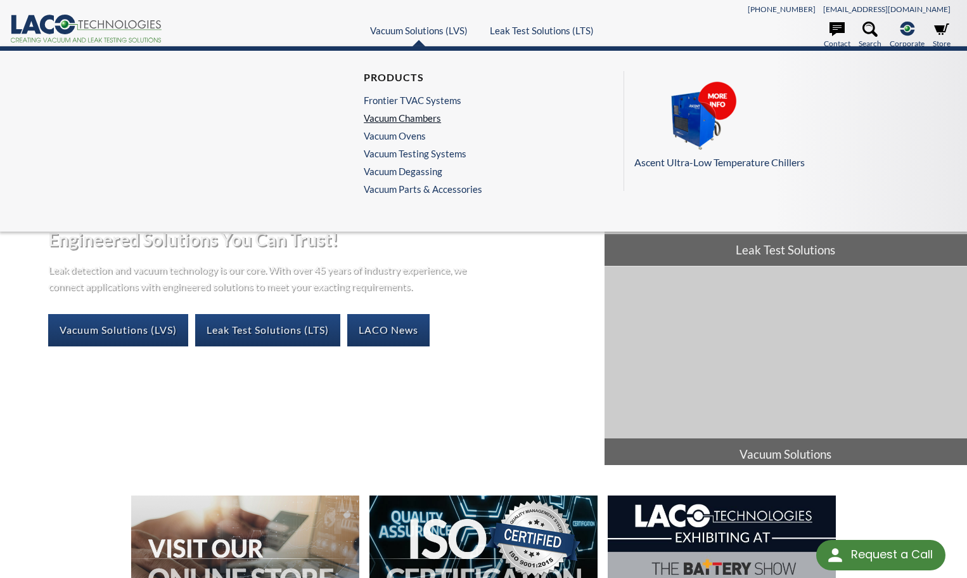
click at [412, 120] on link "Vacuum Chambers" at bounding box center [420, 117] width 112 height 11
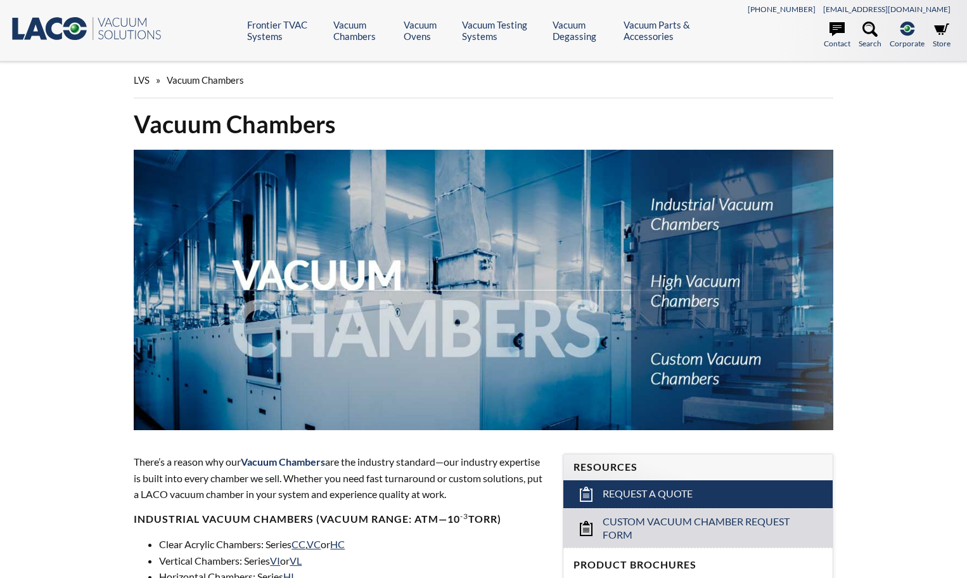
select select "Language Translate Widget"
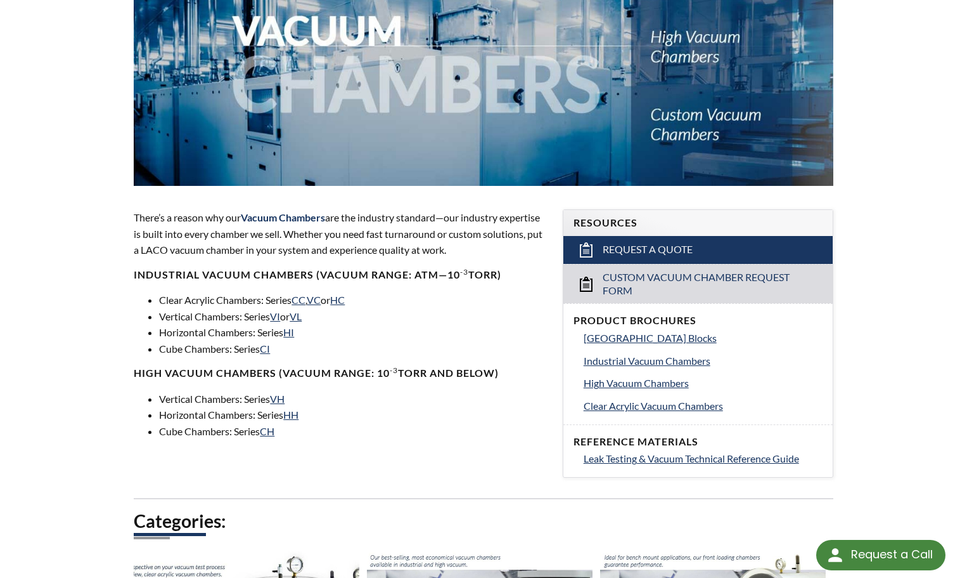
scroll to position [254, 0]
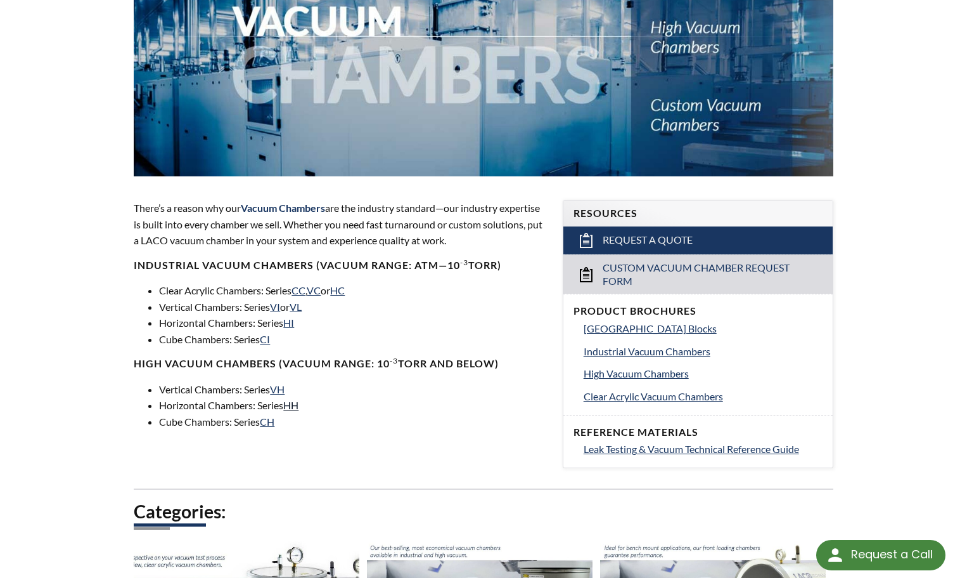
click at [295, 408] on link "HH" at bounding box center [290, 405] width 15 height 12
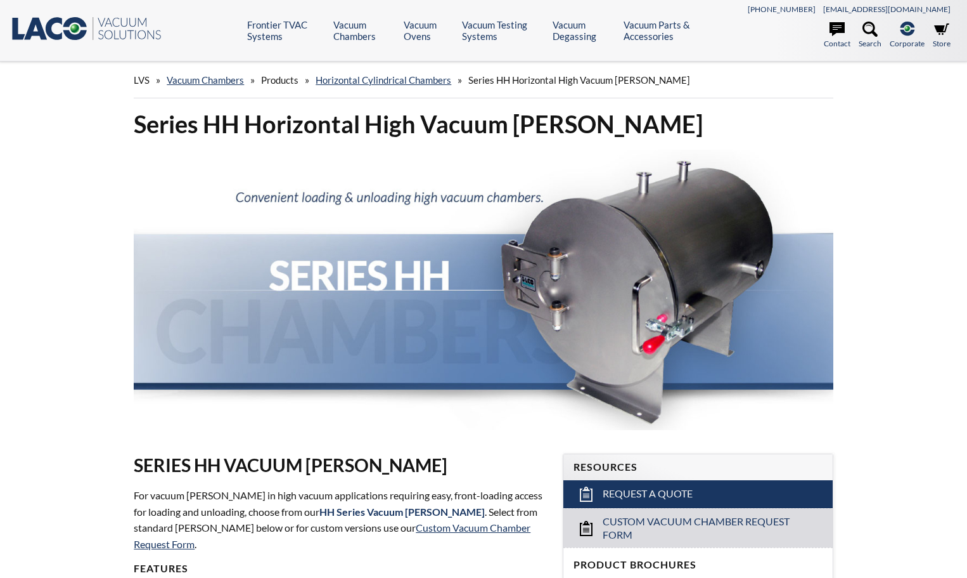
select select "Language Translate Widget"
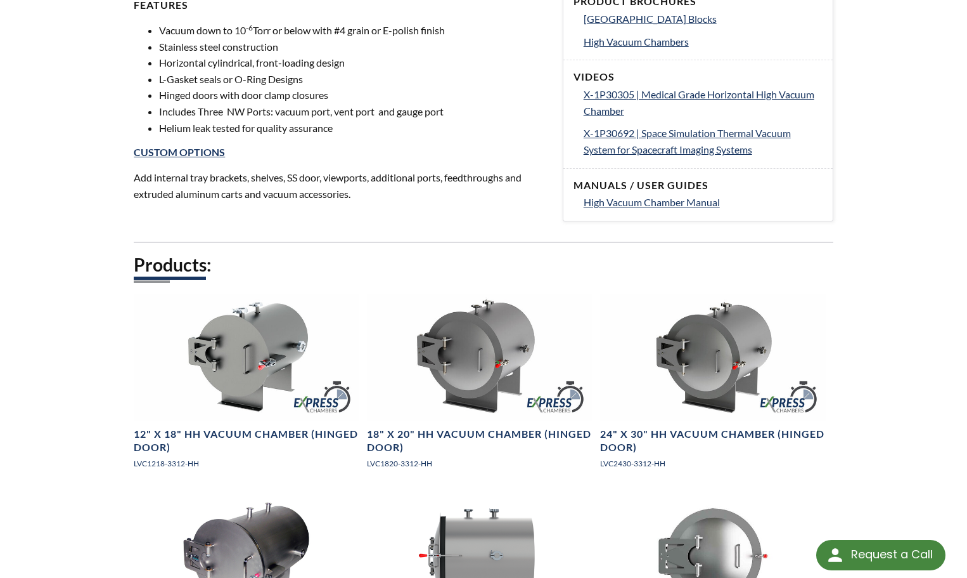
scroll to position [634, 0]
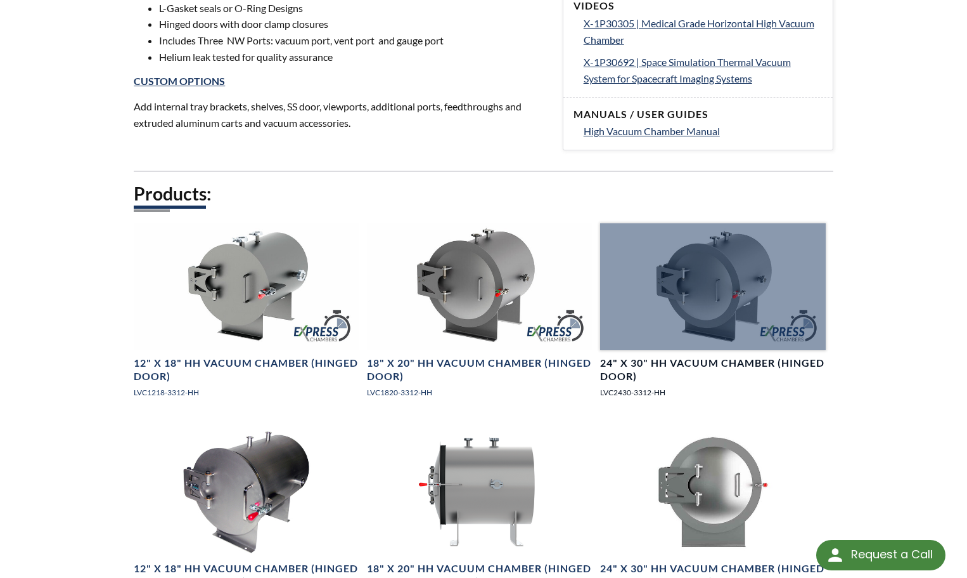
click at [744, 316] on div at bounding box center [713, 286] width 226 height 127
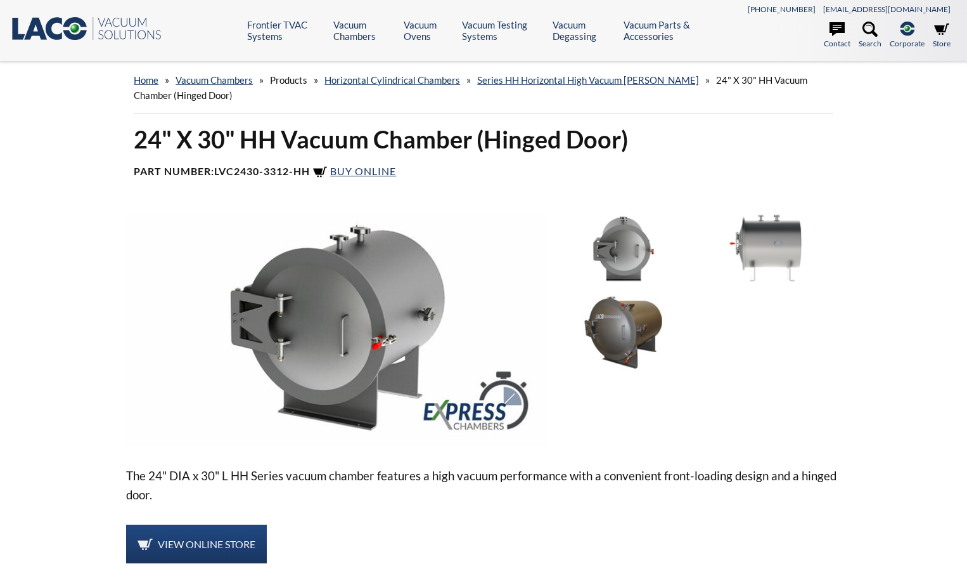
select select "Language Translate Widget"
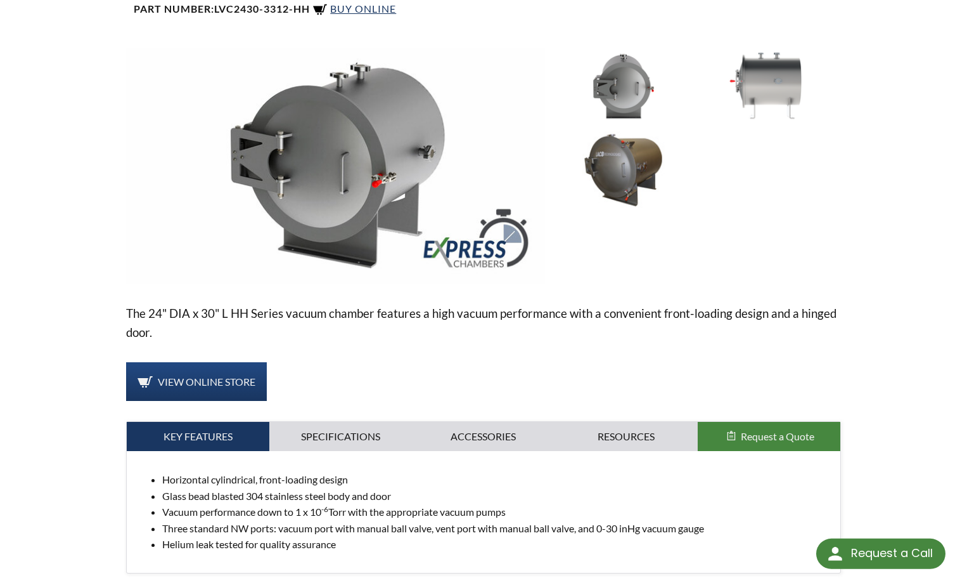
scroll to position [190, 0]
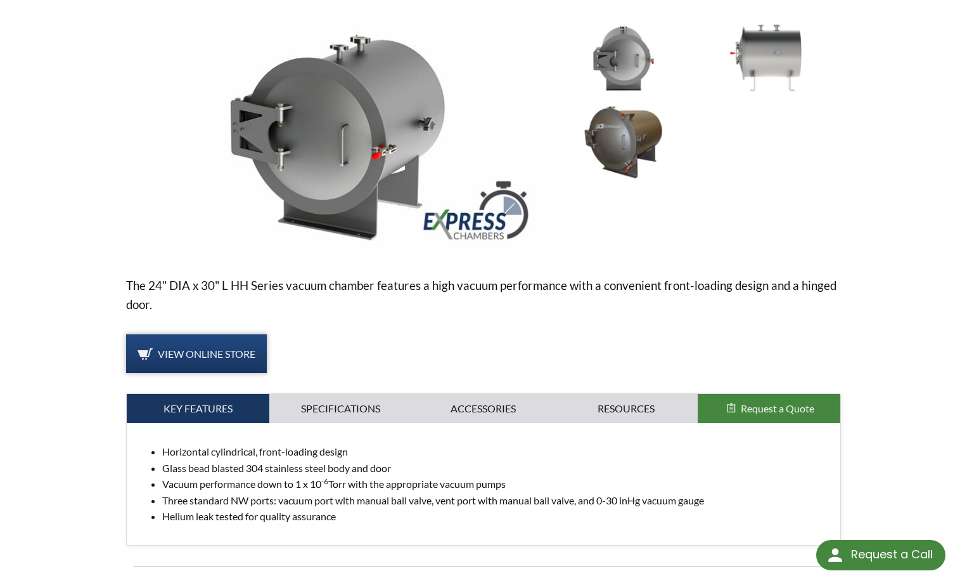
click at [207, 356] on span "View Online Store" at bounding box center [207, 353] width 98 height 12
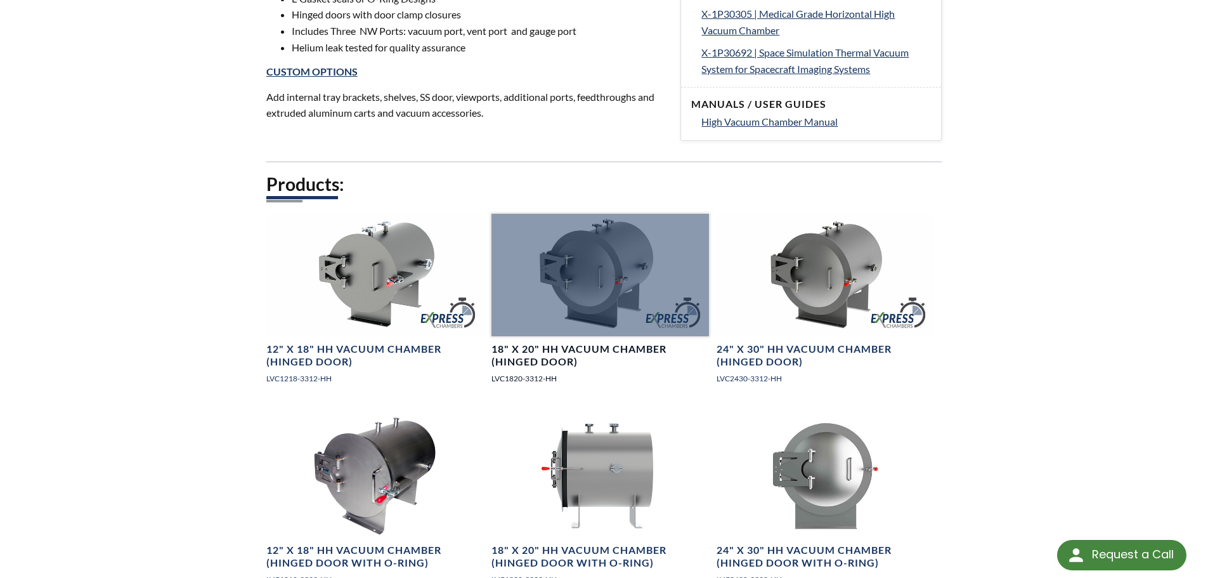
click at [552, 343] on h4 "18" X 20" HH Vacuum Chamber (Hinged Door)" at bounding box center [599, 355] width 217 height 27
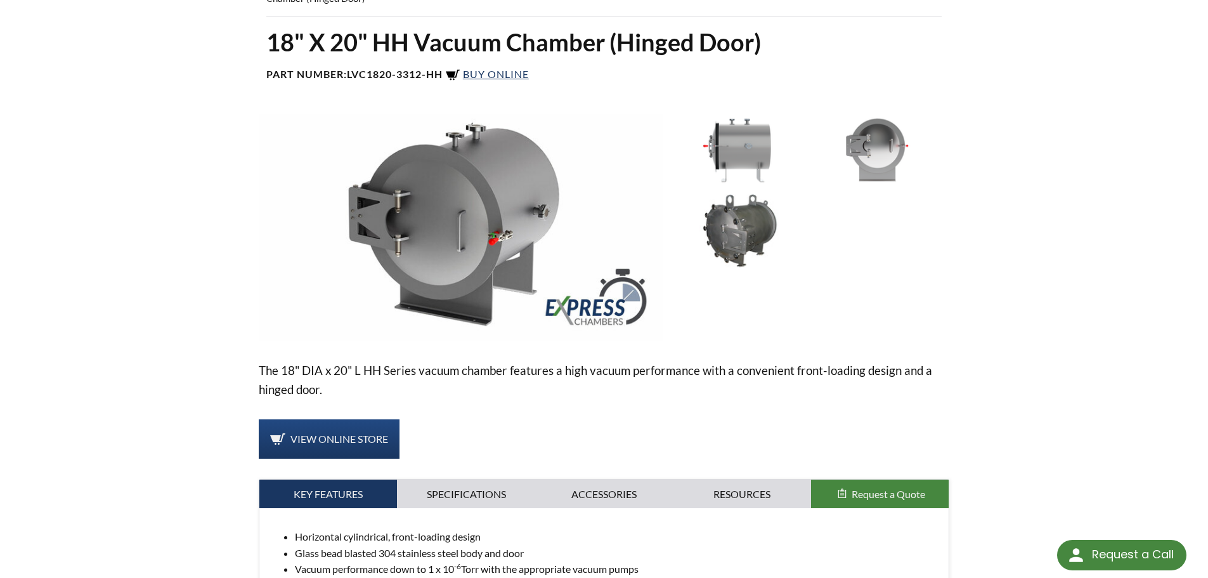
scroll to position [127, 0]
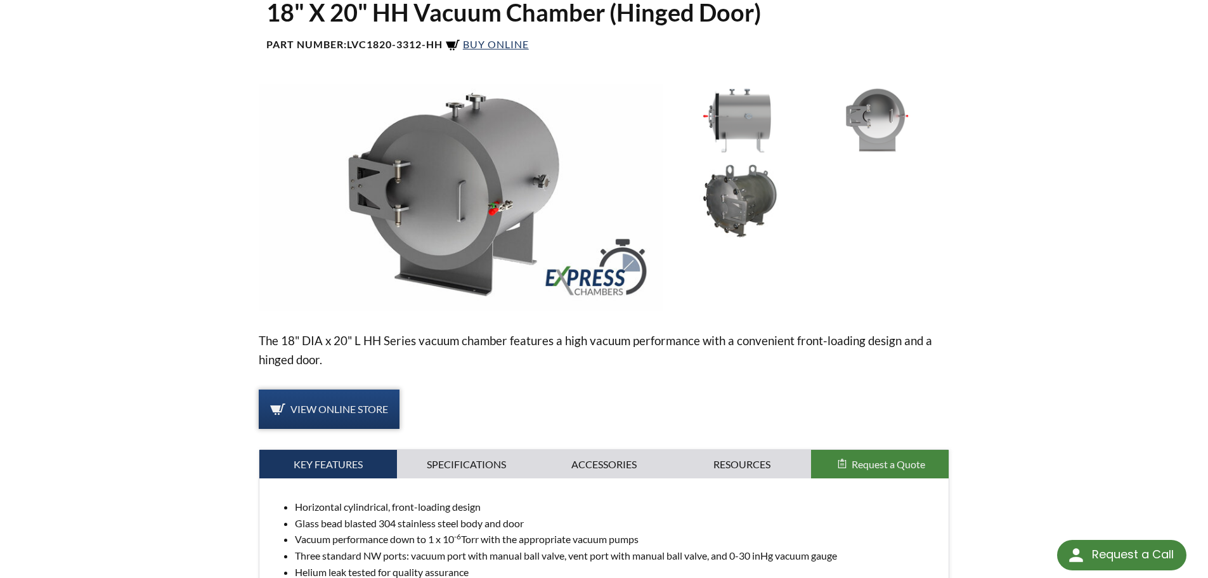
click at [280, 404] on icon at bounding box center [277, 408] width 15 height 15
